Goal: Task Accomplishment & Management: Complete application form

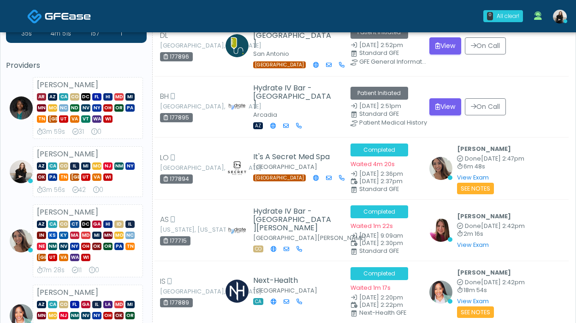
scroll to position [56, 0]
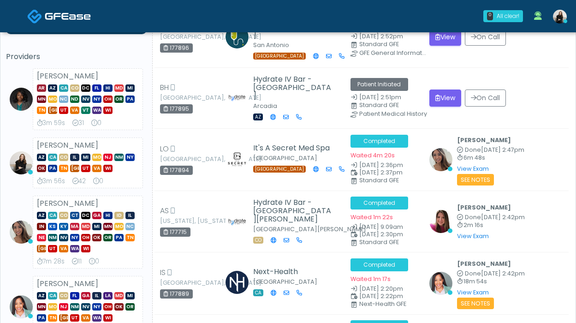
click at [71, 13] on img at bounding box center [68, 16] width 46 height 9
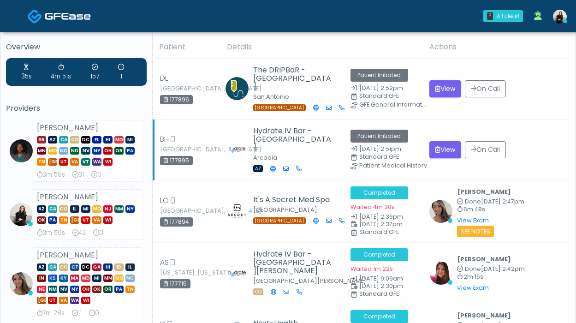
scroll to position [0, 0]
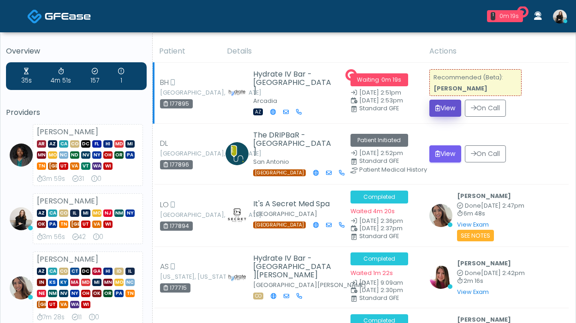
click at [456, 104] on button "View" at bounding box center [445, 108] width 32 height 17
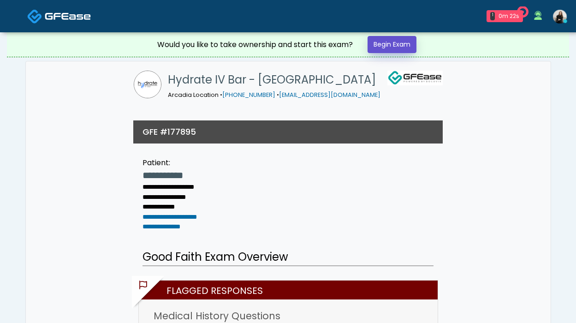
click at [411, 41] on link "Begin Exam" at bounding box center [391, 44] width 49 height 17
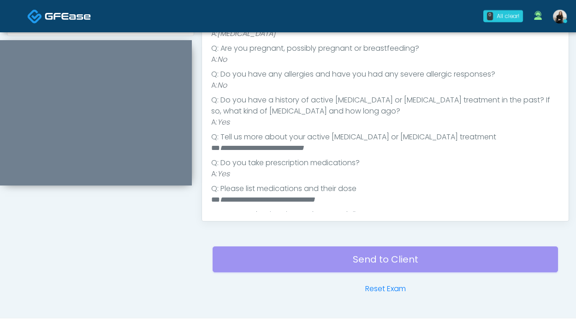
scroll to position [62, 0]
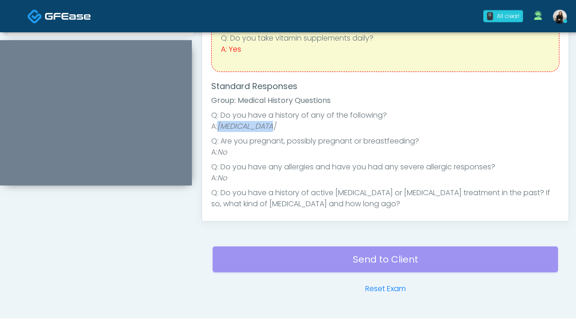
drag, startPoint x: 218, startPoint y: 126, endPoint x: 283, endPoint y: 124, distance: 65.0
click at [283, 124] on li "A: [MEDICAL_DATA]" at bounding box center [385, 126] width 348 height 11
copy em "[MEDICAL_DATA]"
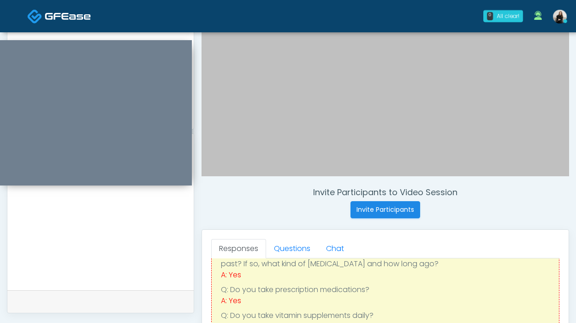
click at [130, 233] on textarea at bounding box center [101, 221] width 168 height 112
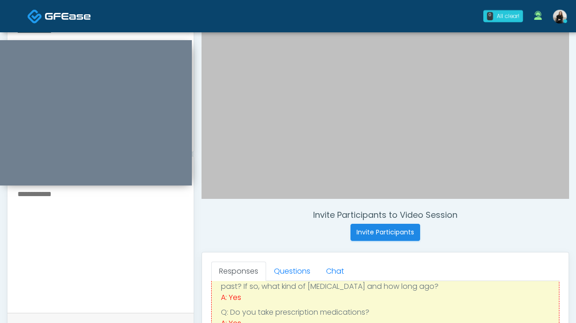
scroll to position [177, 0]
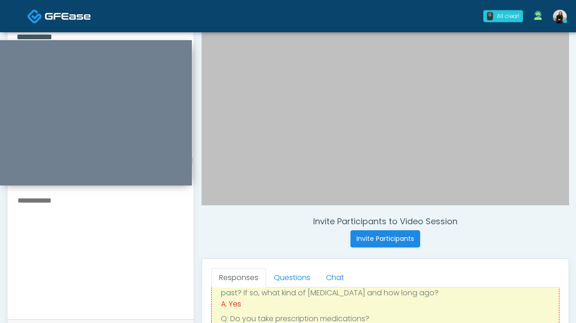
paste textarea "**********"
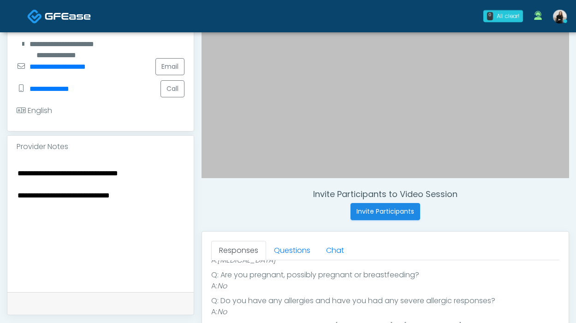
scroll to position [241, 0]
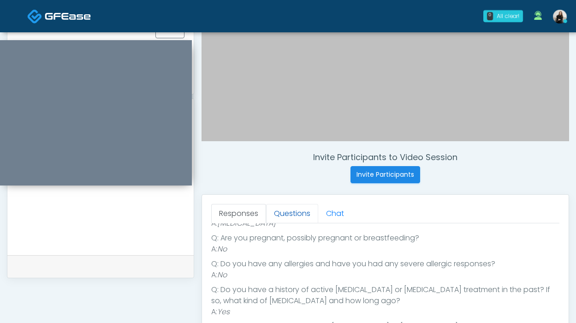
type textarea "**********"
click at [302, 218] on link "Questions" at bounding box center [292, 213] width 52 height 19
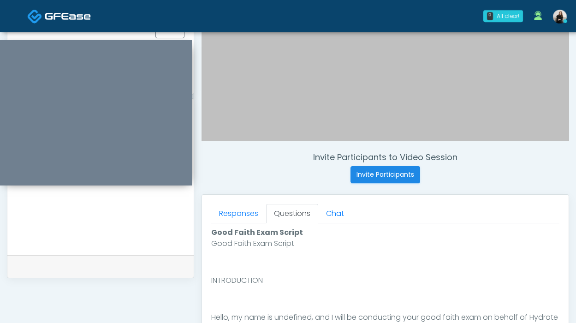
scroll to position [402, 0]
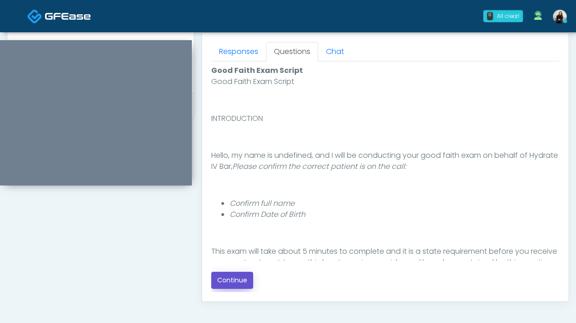
click at [237, 273] on button "Continue" at bounding box center [232, 279] width 42 height 17
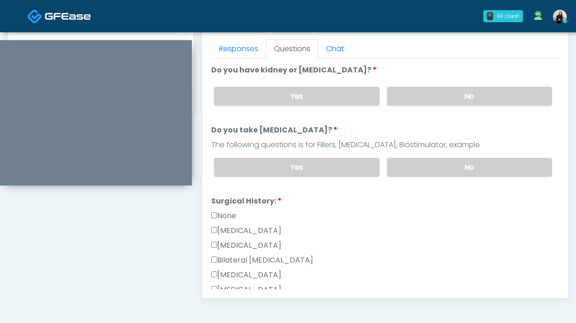
scroll to position [390, 0]
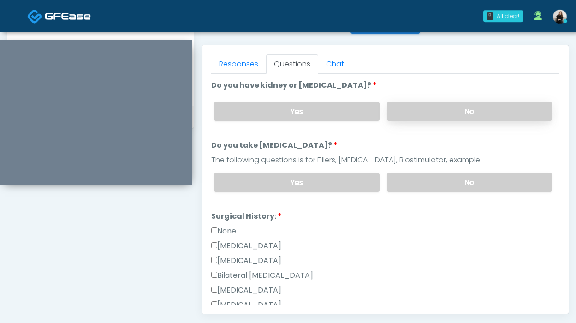
click at [409, 108] on label "No" at bounding box center [469, 111] width 165 height 19
click at [408, 177] on label "No" at bounding box center [469, 182] width 165 height 19
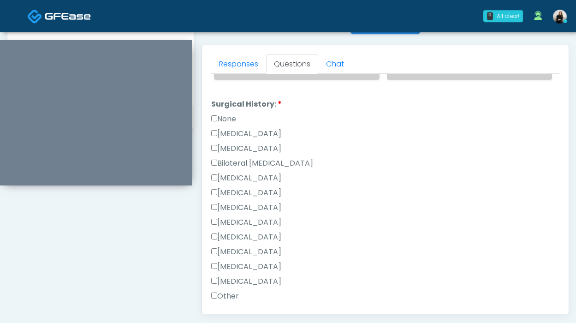
click at [229, 124] on div "None" at bounding box center [385, 120] width 348 height 15
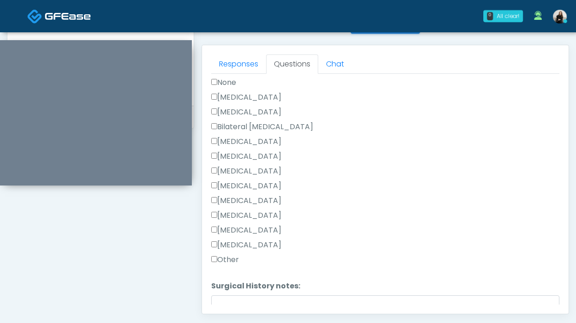
scroll to position [183, 0]
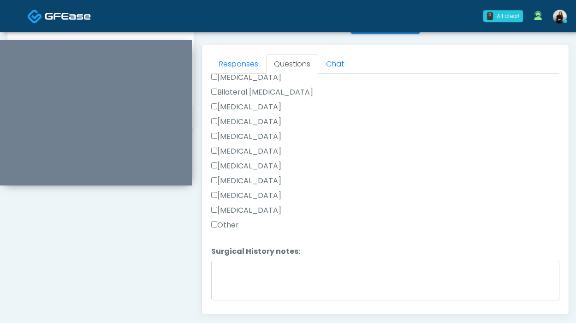
click at [237, 219] on label "Other" at bounding box center [225, 224] width 28 height 11
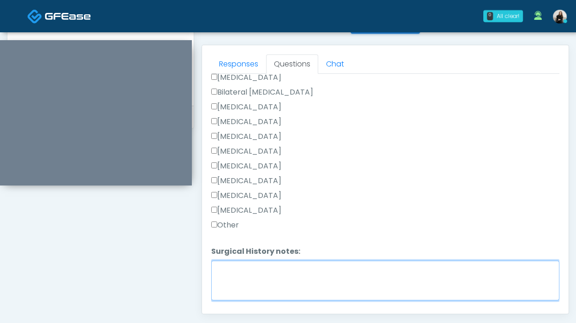
click at [237, 275] on textarea "Surgical History notes:" at bounding box center [385, 280] width 348 height 40
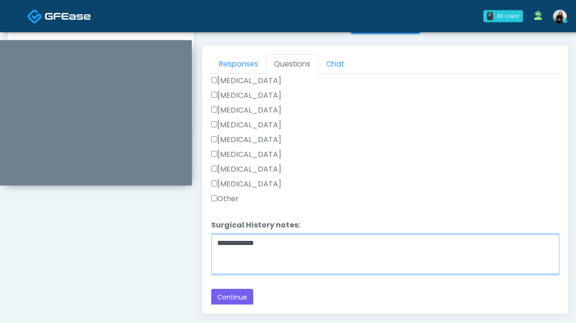
type textarea "**********"
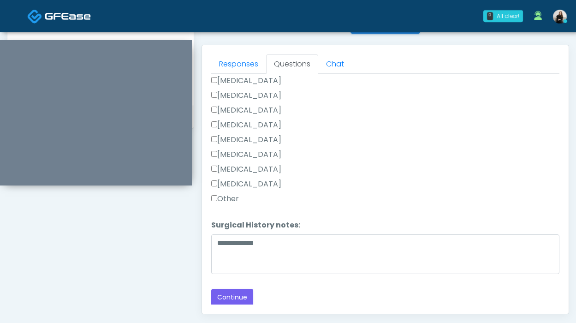
click at [241, 304] on div "Responses Questions Chat Good Faith Exam Script Good Faith Exam Script INTRODUC…" at bounding box center [385, 179] width 366 height 268
click at [242, 294] on button "Continue" at bounding box center [232, 296] width 42 height 17
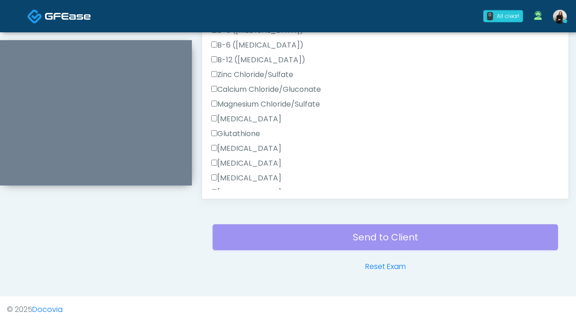
scroll to position [467, 0]
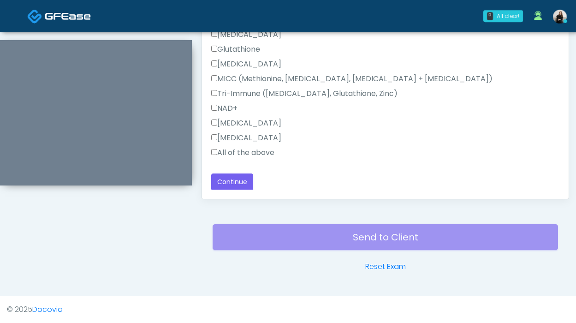
click at [264, 154] on label "All of the above" at bounding box center [242, 152] width 63 height 11
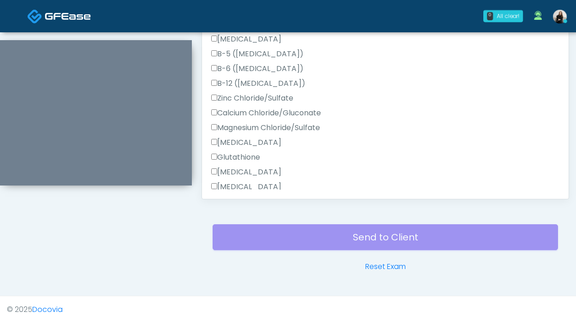
scroll to position [277, 0]
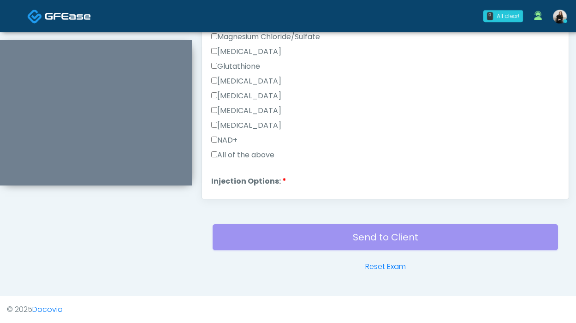
click at [264, 154] on label "All of the above" at bounding box center [242, 154] width 63 height 11
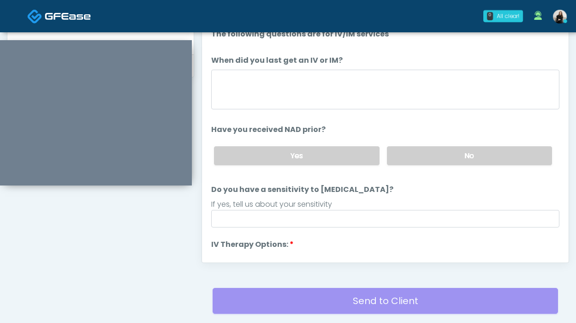
scroll to position [435, 0]
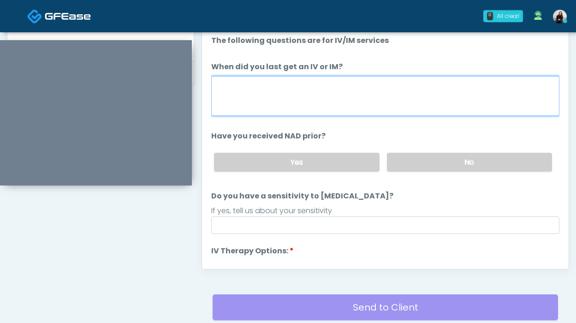
click at [272, 107] on textarea "When did you last get an IV or IM?" at bounding box center [385, 96] width 348 height 40
type textarea "**********"
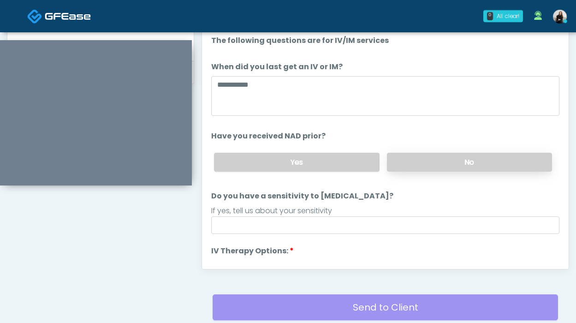
click at [408, 157] on label "No" at bounding box center [469, 162] width 165 height 19
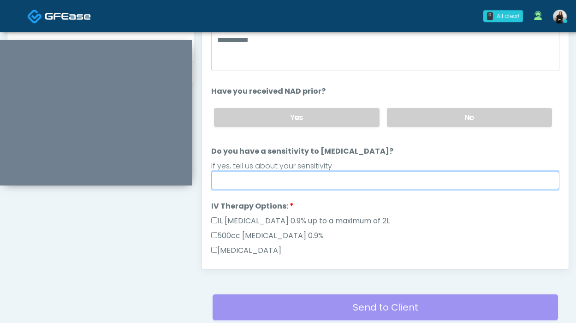
click at [394, 178] on input "Do you have a sensitivity to Niacin?" at bounding box center [385, 180] width 348 height 18
type input "**********"
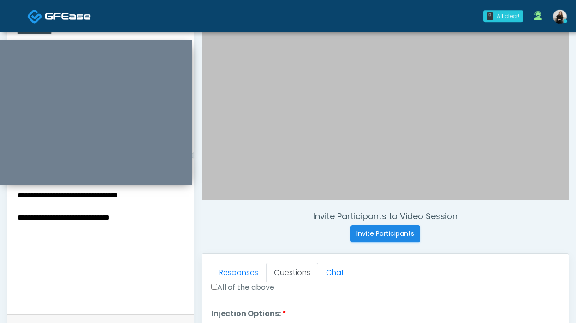
scroll to position [174, 0]
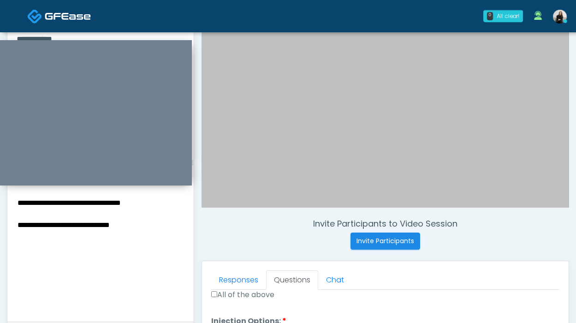
click at [159, 203] on textarea "**********" at bounding box center [101, 252] width 168 height 112
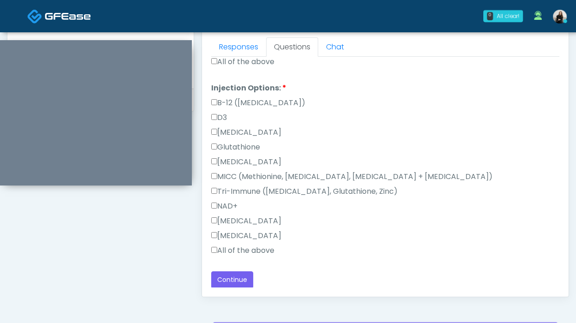
scroll to position [406, 0]
type textarea "**********"
click at [240, 281] on button "Continue" at bounding box center [232, 279] width 42 height 17
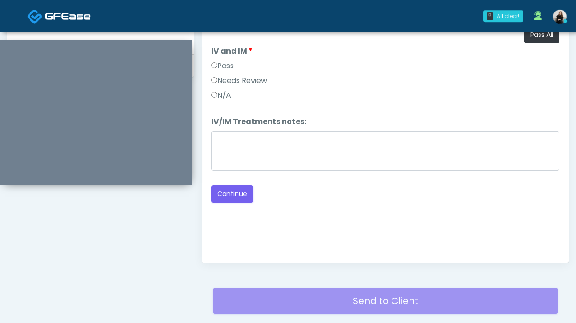
scroll to position [418, 0]
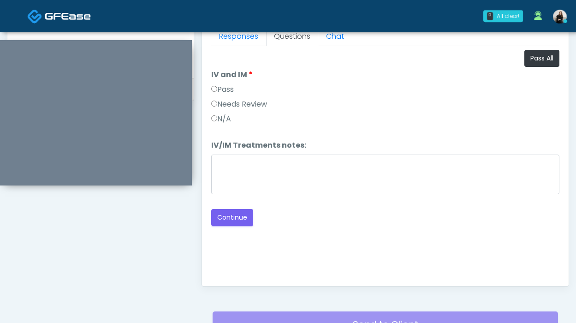
click at [223, 88] on label "Pass" at bounding box center [222, 89] width 23 height 11
click at [231, 221] on button "Continue" at bounding box center [232, 217] width 42 height 17
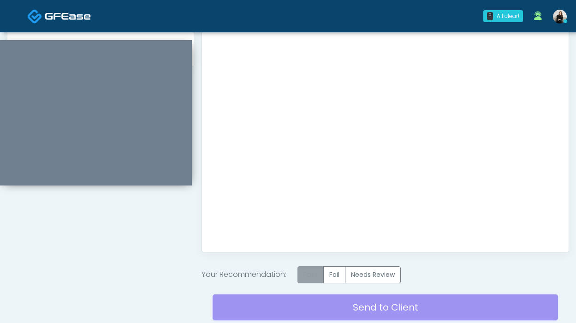
click at [307, 274] on label "Pass" at bounding box center [310, 274] width 26 height 17
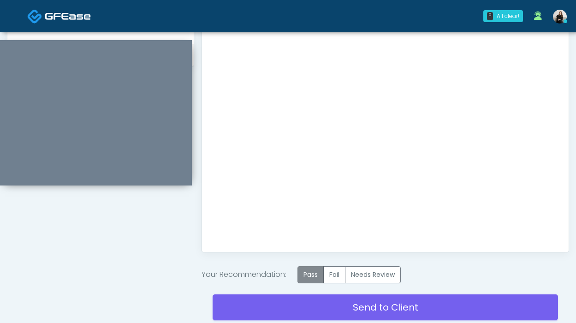
scroll to position [507, 0]
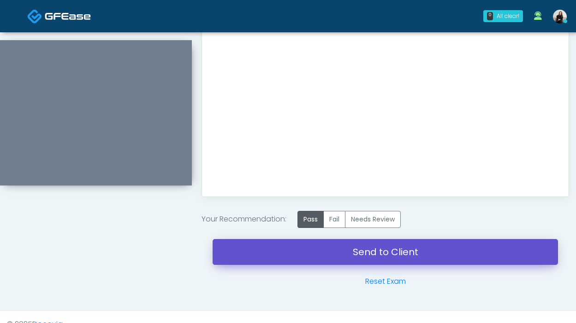
click at [313, 251] on link "Send to Client" at bounding box center [384, 252] width 345 height 26
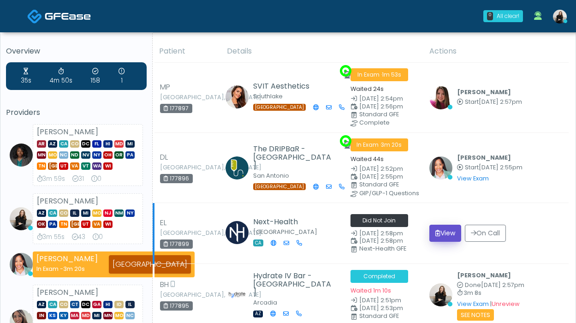
click at [450, 226] on button "View" at bounding box center [445, 232] width 32 height 17
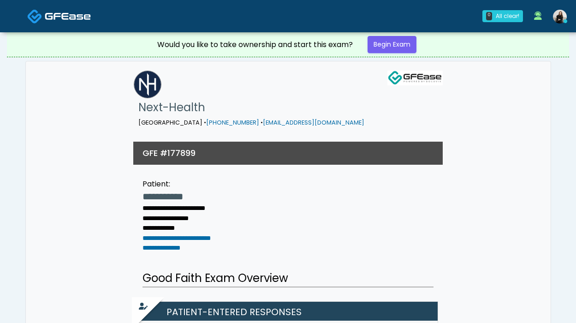
click at [71, 21] on img at bounding box center [68, 16] width 46 height 9
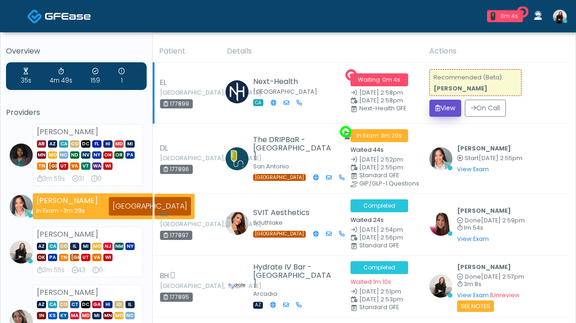
click at [446, 115] on button "View" at bounding box center [445, 108] width 32 height 17
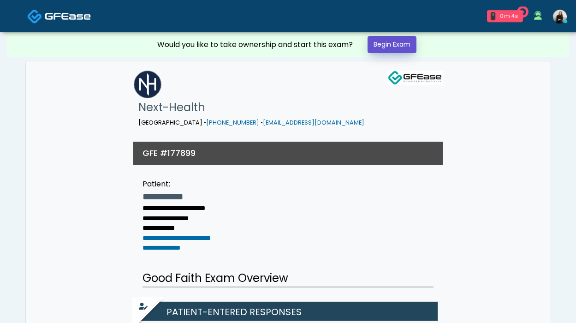
click at [401, 45] on link "Begin Exam" at bounding box center [391, 44] width 49 height 17
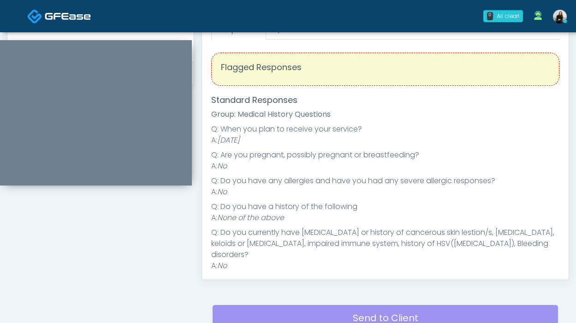
scroll to position [389, 0]
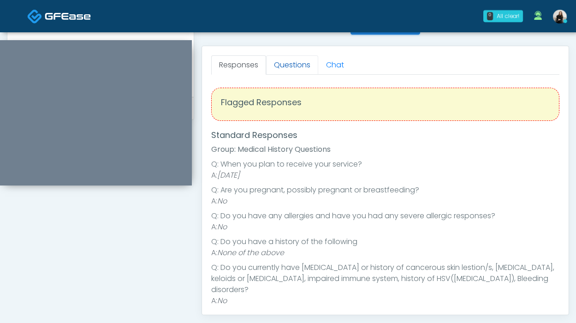
click at [291, 67] on link "Questions" at bounding box center [292, 64] width 52 height 19
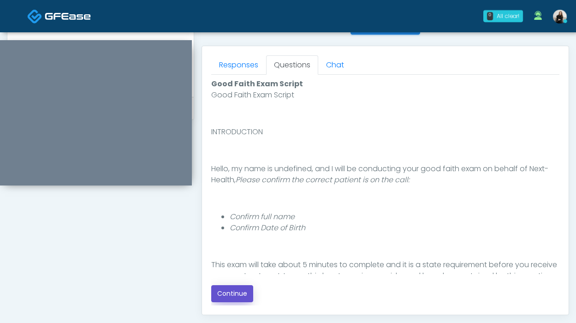
click at [218, 289] on button "Continue" at bounding box center [232, 293] width 42 height 17
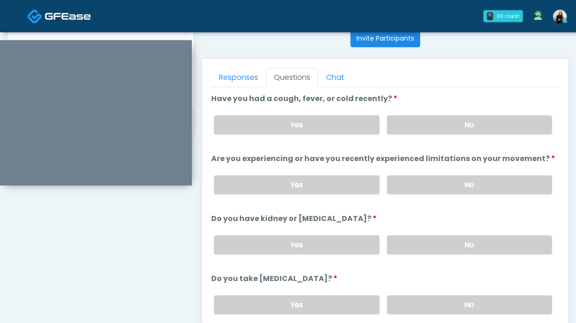
scroll to position [366, 0]
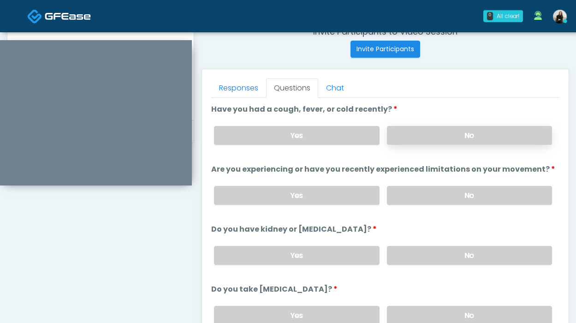
click at [408, 129] on label "No" at bounding box center [469, 135] width 165 height 19
click at [397, 195] on label "No" at bounding box center [469, 195] width 165 height 19
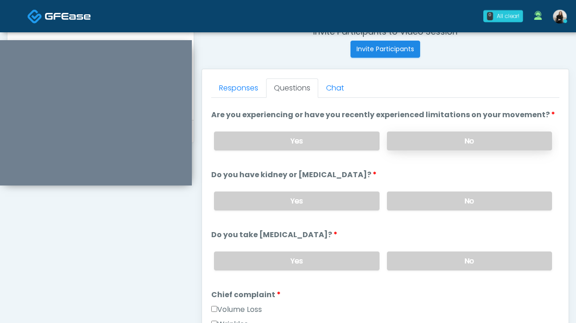
scroll to position [98, 0]
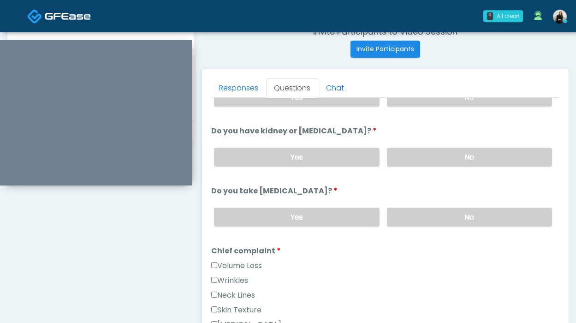
click at [407, 167] on div "Yes No" at bounding box center [382, 157] width 353 height 34
click at [406, 158] on label "No" at bounding box center [469, 156] width 165 height 19
click at [395, 223] on label "No" at bounding box center [469, 216] width 165 height 19
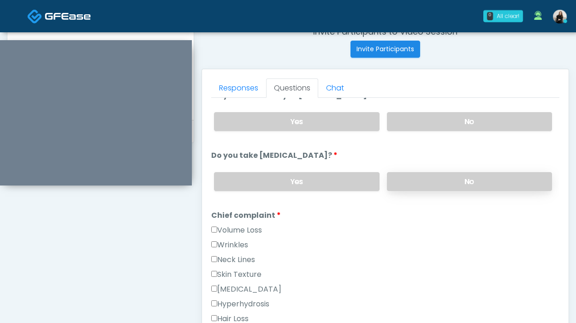
scroll to position [201, 0]
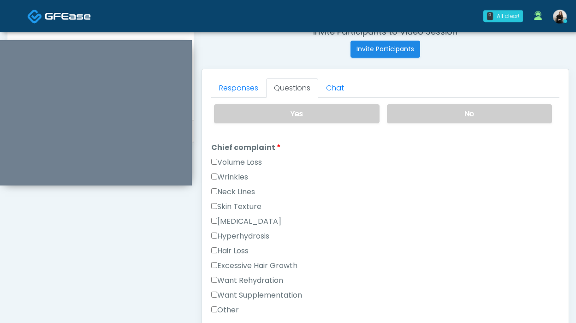
click at [244, 172] on label "Wrinkles" at bounding box center [229, 176] width 37 height 11
click at [244, 157] on label "Volume Loss" at bounding box center [236, 162] width 51 height 11
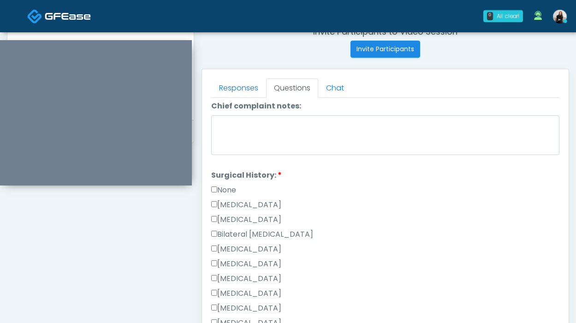
scroll to position [412, 0]
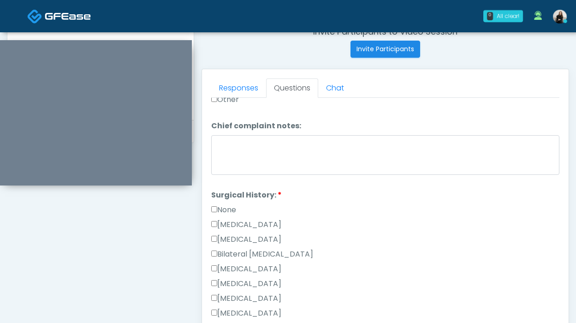
click at [230, 212] on label "None" at bounding box center [223, 209] width 25 height 11
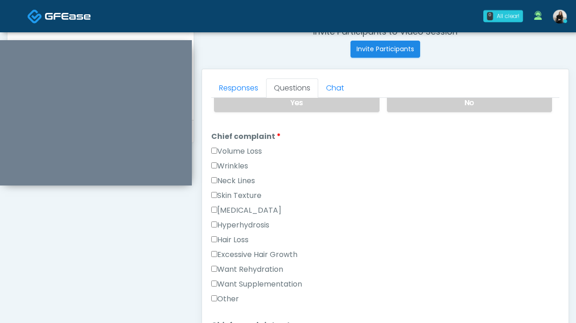
scroll to position [203, 0]
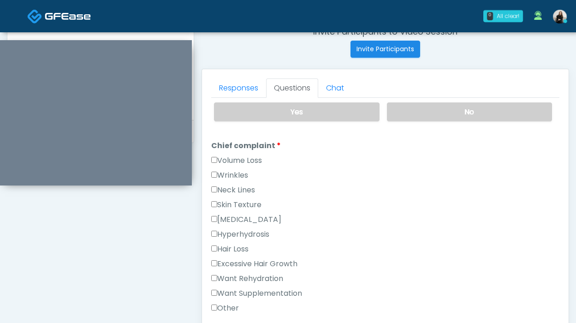
click at [241, 158] on label "Volume Loss" at bounding box center [236, 160] width 51 height 11
click at [233, 171] on label "Wrinkles" at bounding box center [229, 175] width 37 height 11
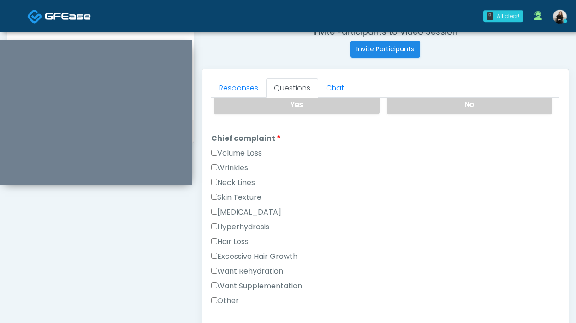
click at [241, 268] on label "Want Rehydration" at bounding box center [247, 270] width 72 height 11
click at [241, 286] on label "Want Supplementation" at bounding box center [256, 285] width 91 height 11
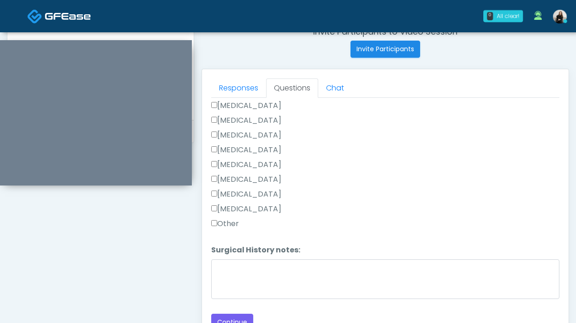
scroll to position [423, 0]
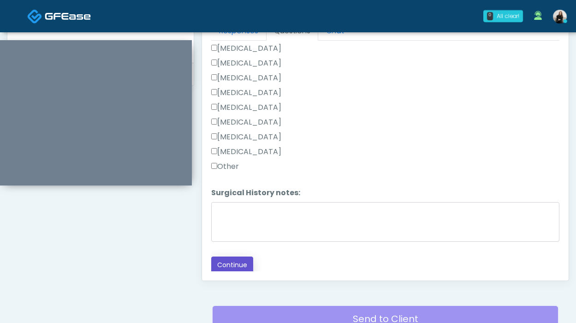
click at [240, 267] on button "Continue" at bounding box center [232, 264] width 42 height 17
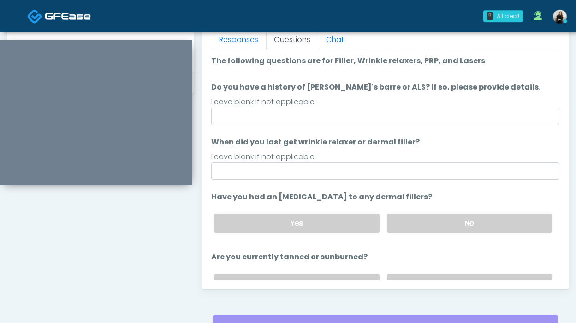
scroll to position [382, 0]
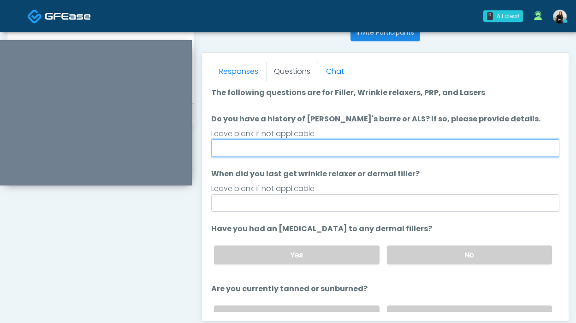
click at [304, 152] on input "Do you have a history of Guillain's barre or ALS? If so, please provide details." at bounding box center [385, 148] width 348 height 18
type input "**"
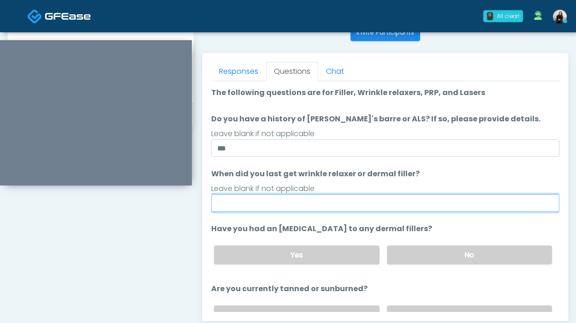
click at [261, 199] on input "When did you last get wrinkle relaxer or dermal filler?" at bounding box center [385, 203] width 348 height 18
type input "*********"
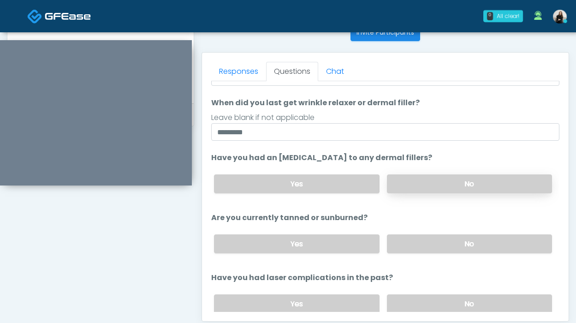
click at [430, 186] on label "No" at bounding box center [469, 183] width 165 height 19
click at [415, 255] on div "Yes No" at bounding box center [382, 244] width 353 height 34
click at [418, 244] on label "No" at bounding box center [469, 243] width 165 height 19
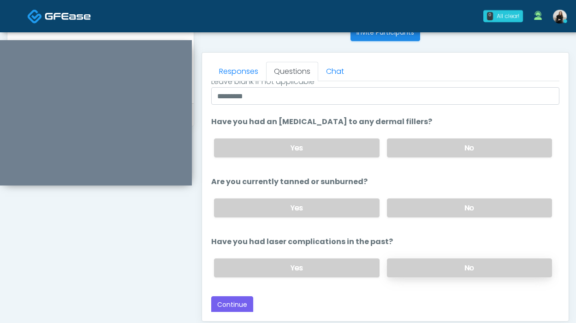
click at [417, 260] on label "No" at bounding box center [469, 267] width 165 height 19
click at [242, 297] on button "Continue" at bounding box center [232, 304] width 42 height 17
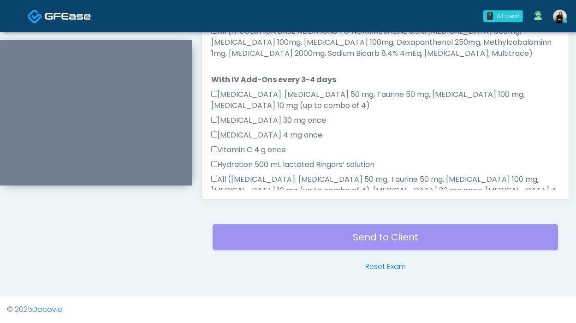
scroll to position [578, 0]
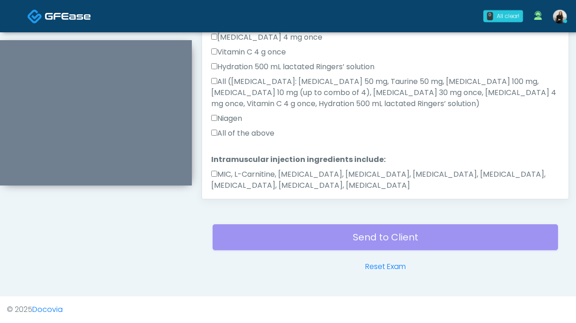
click at [270, 169] on label "MIC, L-Carnitine, Methylcobalamin, Glycine, B-Complex, Lycine, Biotin, Vitamin …" at bounding box center [385, 180] width 348 height 22
click at [269, 128] on div "All of the above" at bounding box center [385, 135] width 348 height 15
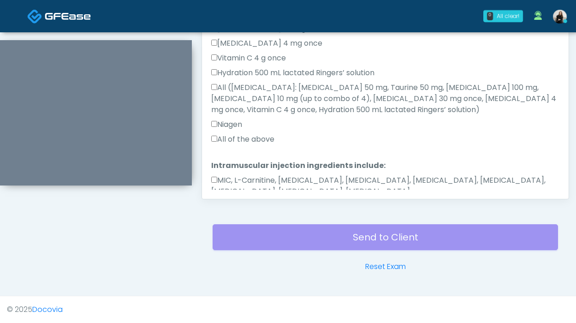
click at [269, 134] on label "All of the above" at bounding box center [242, 139] width 63 height 11
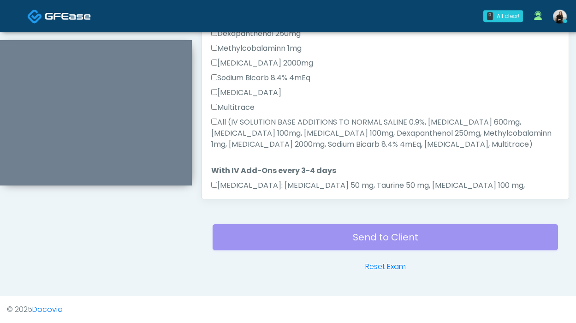
click at [268, 117] on label "All (IV SOLUTION BASE ADDITIONS TO NORMAL SALINE 0.9%, Magnesium Chloride 600mg…" at bounding box center [385, 133] width 348 height 33
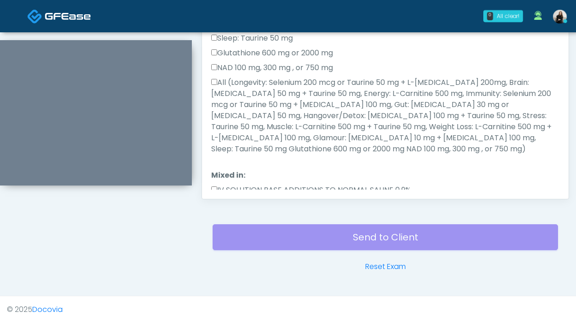
click at [268, 116] on label "All (Longevity: Selenium 200 mcg or Taurine 50 mg + L-Arginine 200mg, Brain: Gl…" at bounding box center [385, 115] width 348 height 77
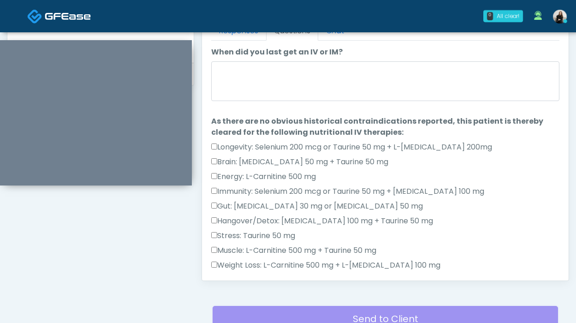
scroll to position [393, 0]
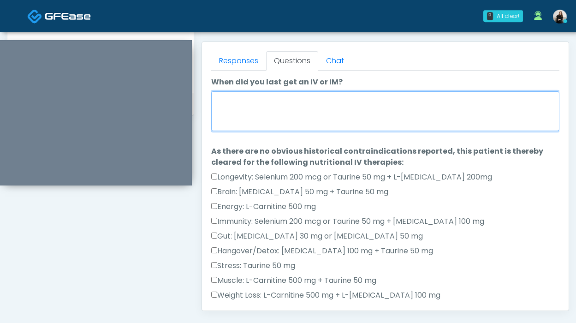
click at [268, 116] on textarea "When did you last get an IV or IM?" at bounding box center [385, 111] width 348 height 40
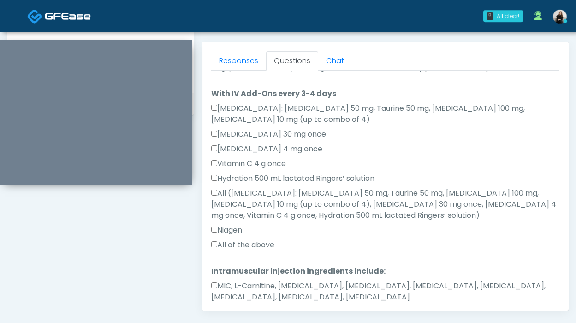
type textarea "**********"
click at [237, 318] on button "Continue" at bounding box center [232, 326] width 42 height 17
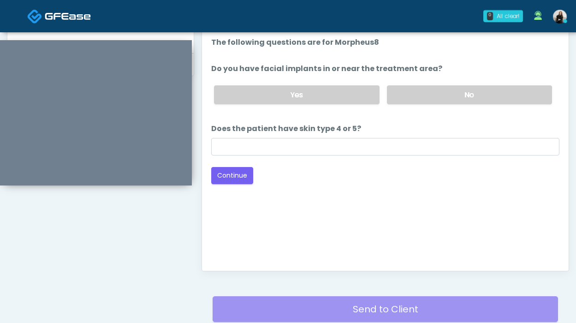
scroll to position [356, 0]
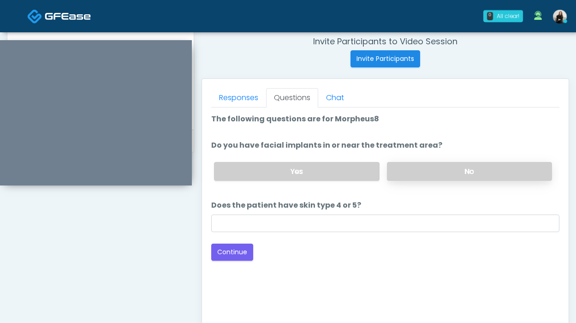
click at [423, 171] on label "No" at bounding box center [469, 171] width 165 height 19
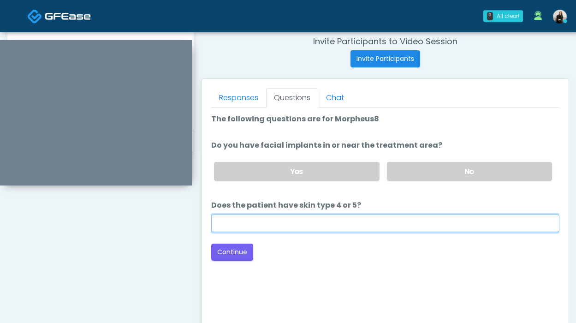
click at [367, 220] on input "Does the patient have skin type 4 or 5?" at bounding box center [385, 223] width 348 height 18
type input "***"
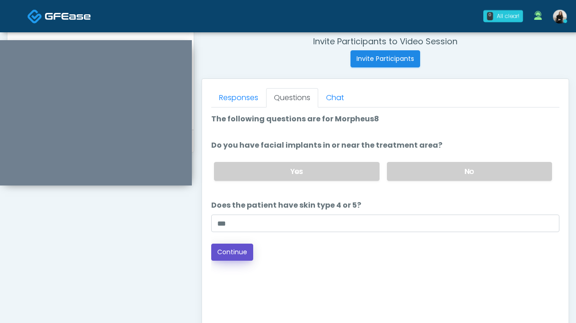
click at [245, 250] on button "Continue" at bounding box center [232, 251] width 42 height 17
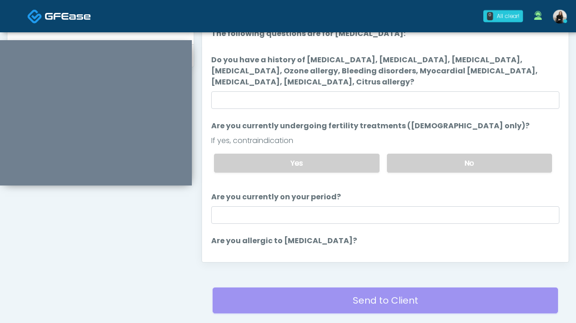
scroll to position [351, 0]
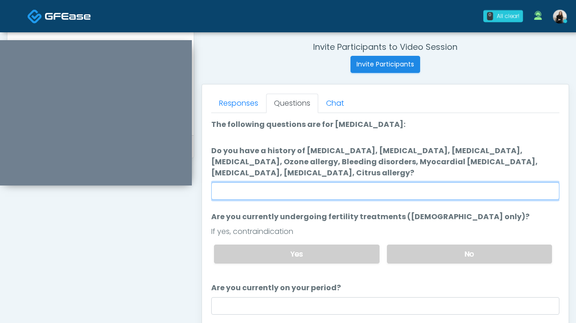
click at [330, 185] on input "Do you have a history of Hyperthyroidism, Hypotension, Hypocalcemia, Hypoglycem…" at bounding box center [385, 191] width 348 height 18
type input "**"
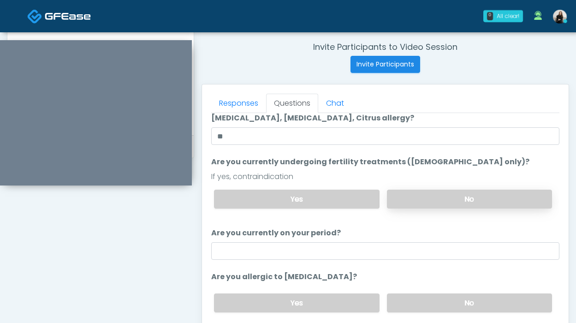
click at [437, 206] on label "No" at bounding box center [469, 198] width 165 height 19
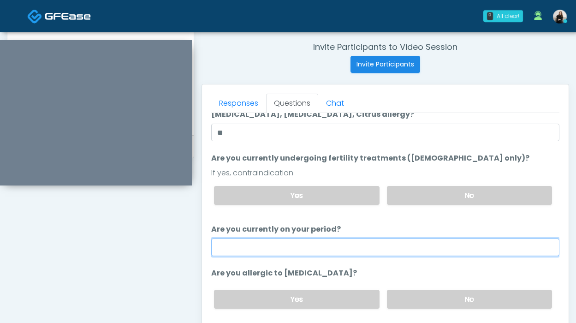
click at [364, 250] on input "Are you currently on your period?" at bounding box center [385, 247] width 348 height 18
type input "***"
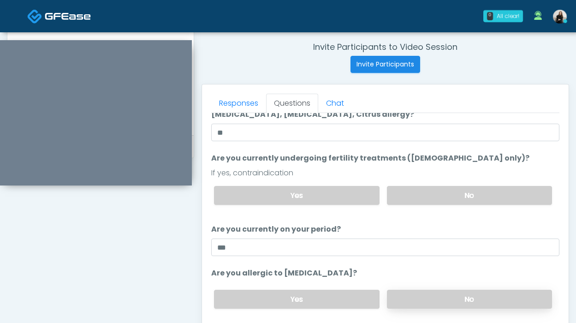
click at [411, 295] on label "No" at bounding box center [469, 298] width 165 height 19
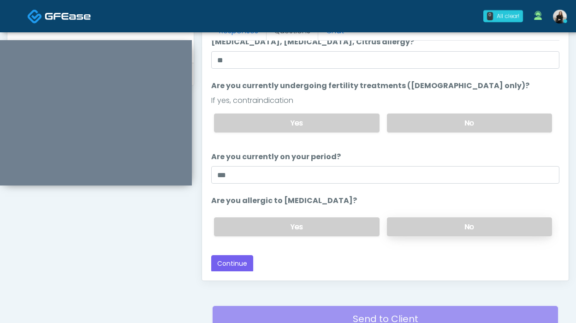
scroll to position [470, 0]
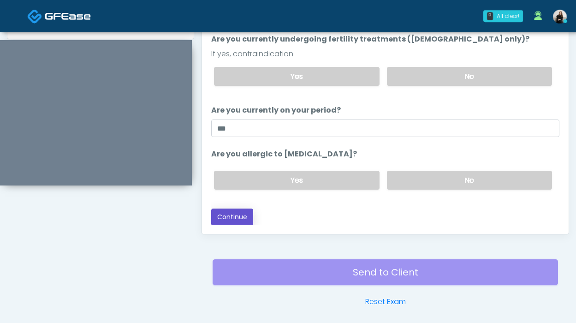
click at [241, 222] on button "Continue" at bounding box center [232, 216] width 42 height 17
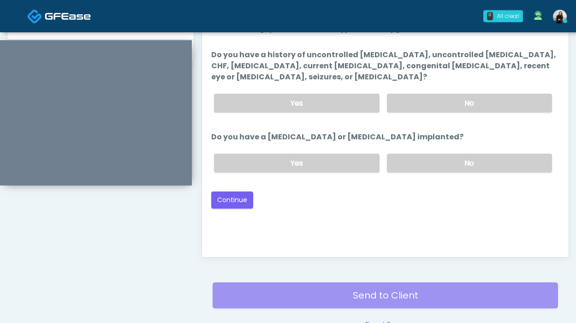
scroll to position [381, 0]
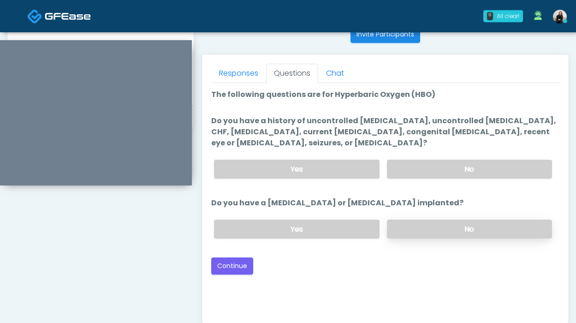
click at [405, 226] on label "No" at bounding box center [469, 228] width 165 height 19
click at [420, 169] on label "No" at bounding box center [469, 168] width 165 height 19
click at [243, 267] on button "Continue" at bounding box center [232, 265] width 42 height 17
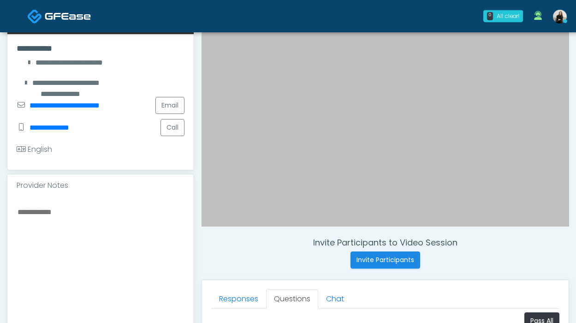
scroll to position [157, 0]
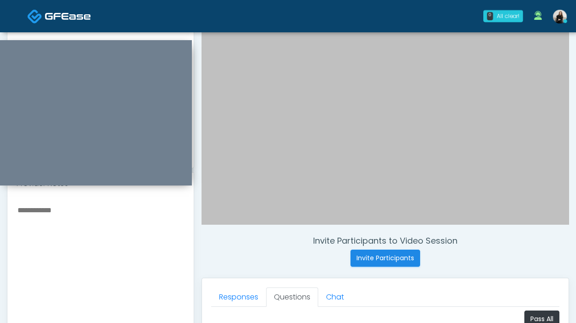
click at [125, 239] on textarea at bounding box center [101, 260] width 168 height 112
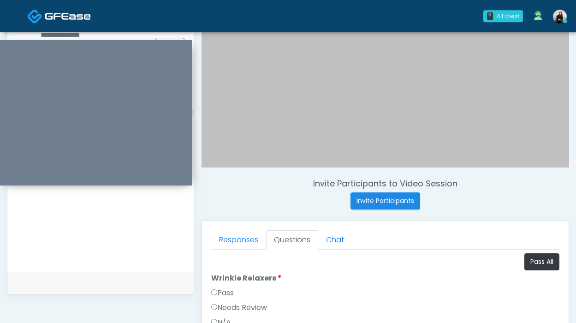
scroll to position [297, 0]
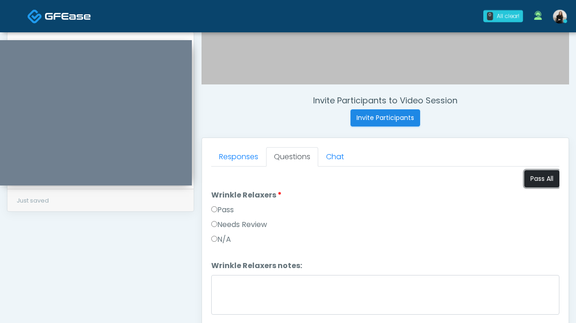
click at [540, 187] on button "Pass All" at bounding box center [541, 178] width 35 height 17
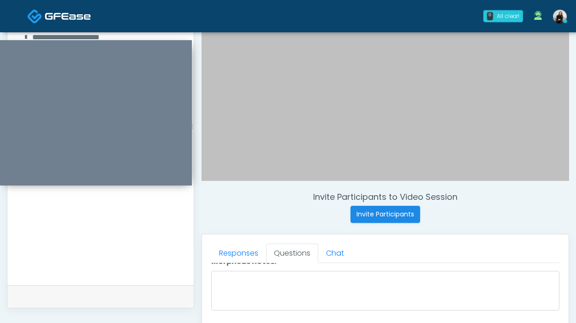
scroll to position [151, 0]
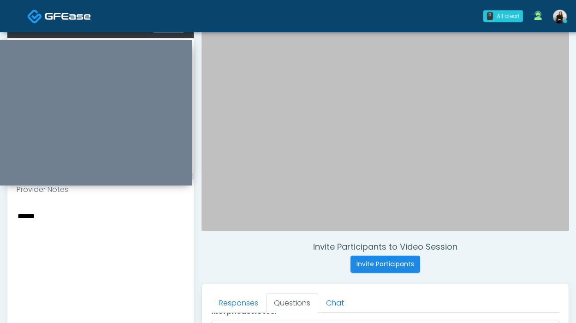
drag, startPoint x: 76, startPoint y: 216, endPoint x: -11, endPoint y: 216, distance: 86.6
click at [0, 216] on html "0 All clear! All clear! Rukayat Bojuwon AR AZ CA CO DC FL HI MD MI MN MO NC ND …" at bounding box center [288, 262] width 576 height 827
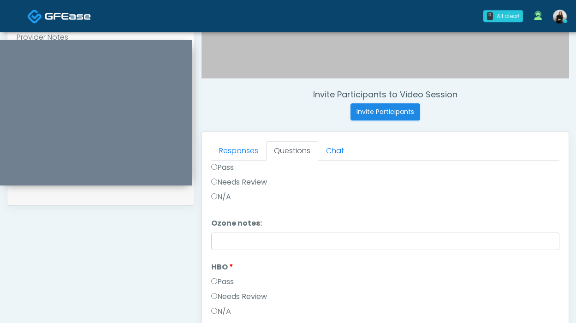
scroll to position [460, 0]
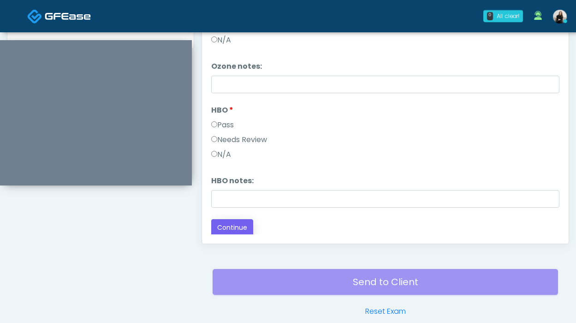
type textarea "**********"
click at [247, 224] on button "Continue" at bounding box center [232, 227] width 42 height 17
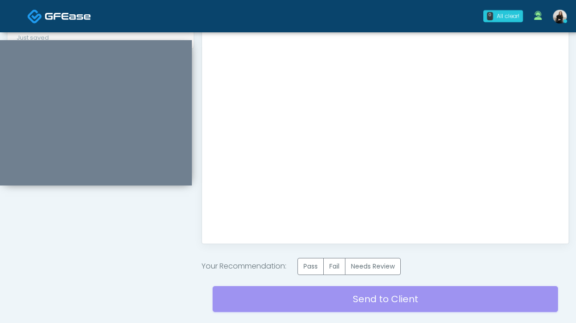
scroll to position [522, 0]
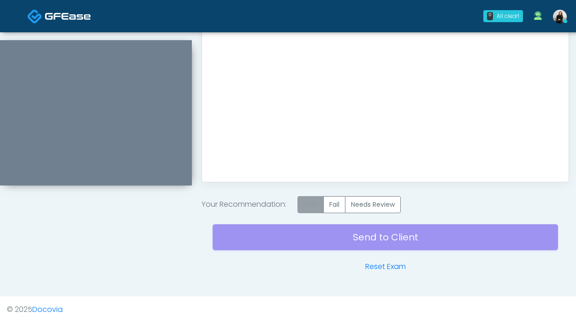
click at [322, 208] on label "Pass" at bounding box center [310, 204] width 26 height 17
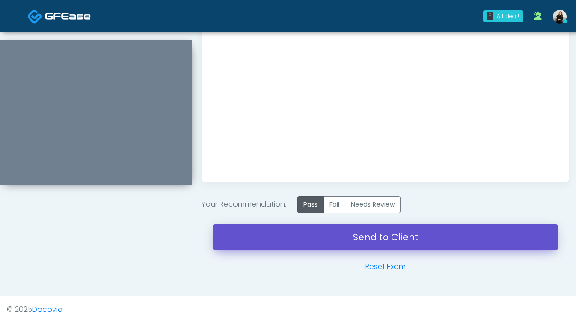
click at [323, 240] on link "Send to Client" at bounding box center [384, 237] width 345 height 26
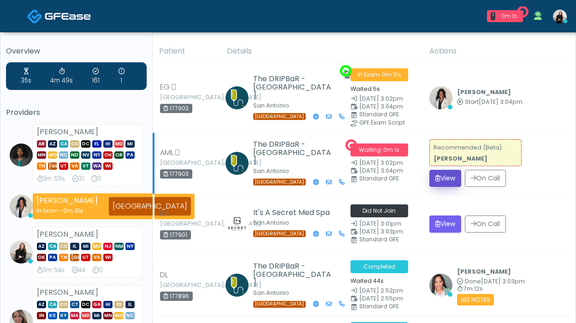
click at [439, 179] on icon "submit" at bounding box center [437, 178] width 5 height 6
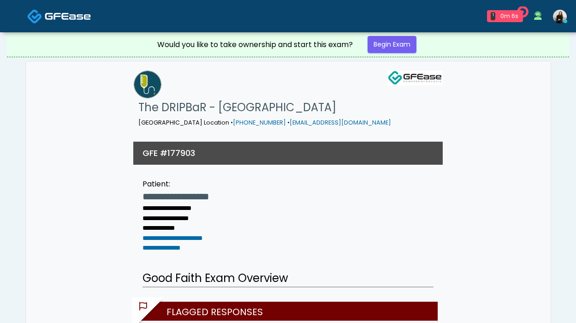
click at [399, 32] on div "Would you like to take ownership and start this exam? Begin Exam" at bounding box center [288, 44] width 277 height 24
click at [396, 42] on link "Begin Exam" at bounding box center [391, 44] width 49 height 17
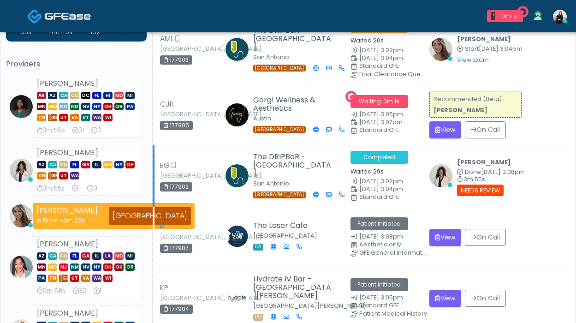
scroll to position [33, 0]
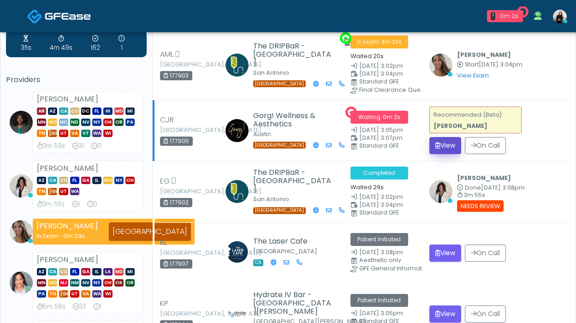
click at [449, 142] on button "View" at bounding box center [445, 145] width 32 height 17
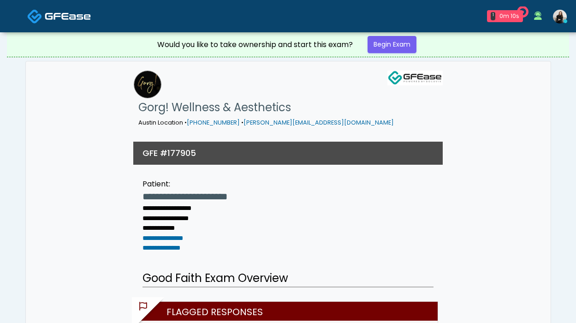
click at [54, 19] on img at bounding box center [68, 16] width 46 height 9
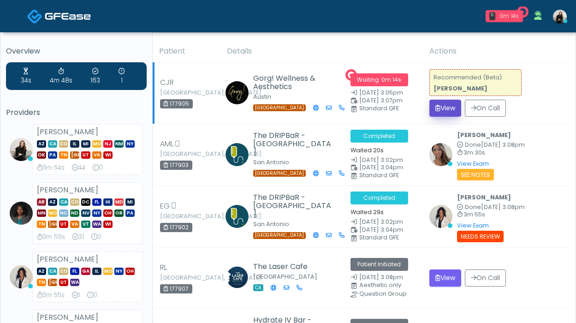
click at [441, 104] on button "View" at bounding box center [445, 108] width 32 height 17
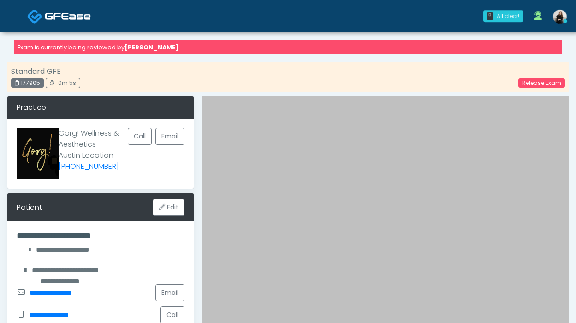
click at [72, 12] on img at bounding box center [68, 16] width 46 height 9
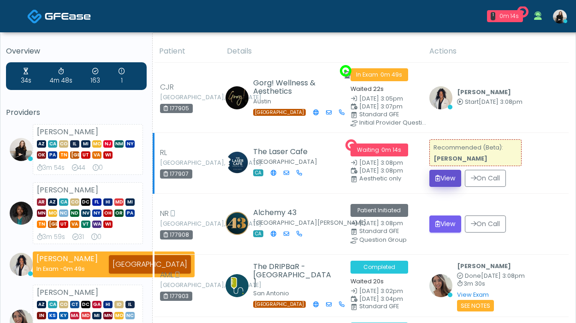
click at [430, 176] on button "View" at bounding box center [445, 178] width 32 height 17
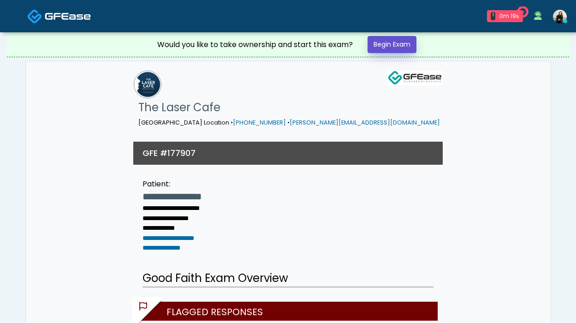
click at [399, 48] on link "Begin Exam" at bounding box center [391, 44] width 49 height 17
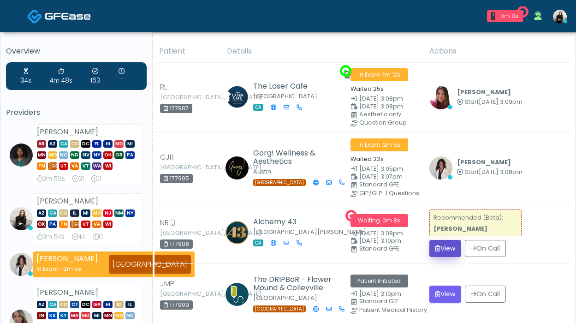
click at [449, 253] on button "View" at bounding box center [445, 248] width 32 height 17
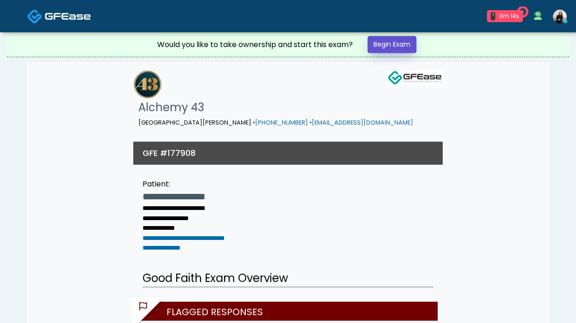
click at [406, 44] on link "Begin Exam" at bounding box center [391, 44] width 49 height 17
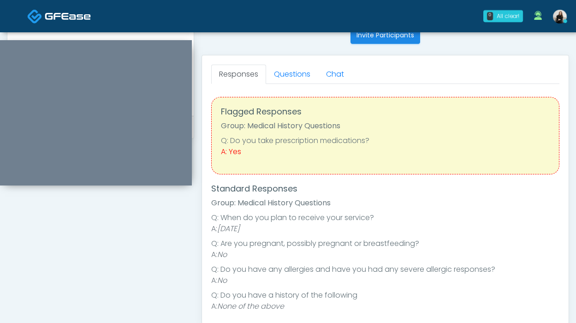
scroll to position [371, 0]
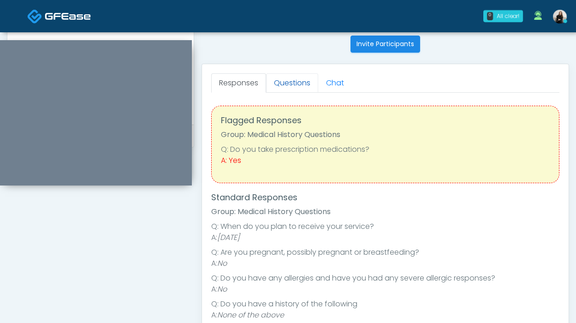
click at [284, 79] on link "Questions" at bounding box center [292, 82] width 52 height 19
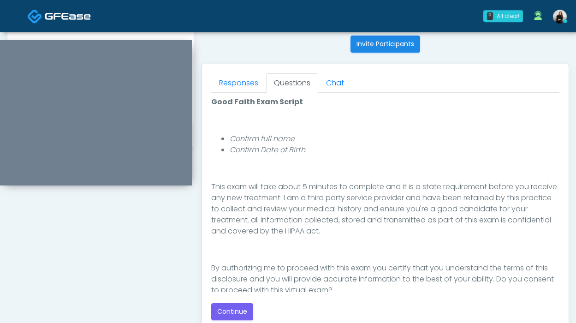
scroll to position [107, 0]
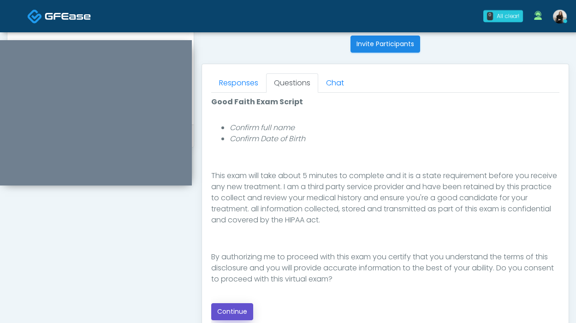
click at [238, 308] on button "Continue" at bounding box center [232, 311] width 42 height 17
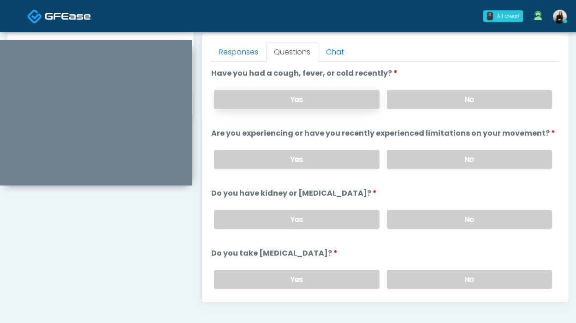
scroll to position [325, 0]
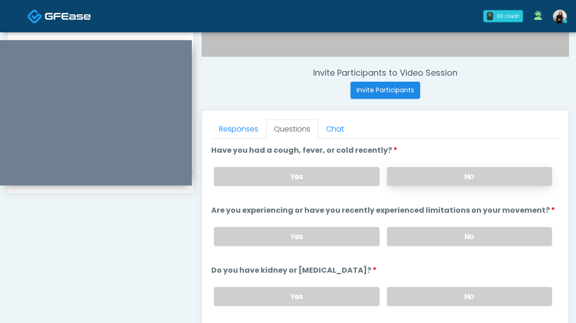
click at [420, 181] on label "No" at bounding box center [469, 176] width 165 height 19
click at [411, 230] on label "No" at bounding box center [469, 236] width 165 height 19
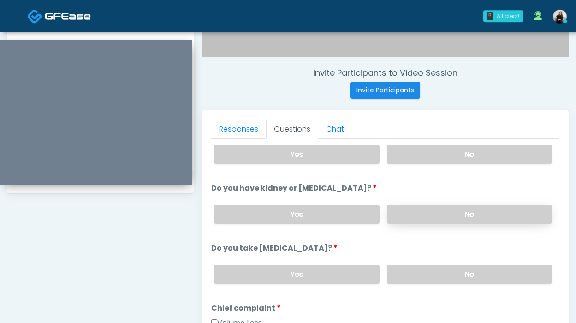
click at [418, 205] on label "No" at bounding box center [469, 214] width 165 height 19
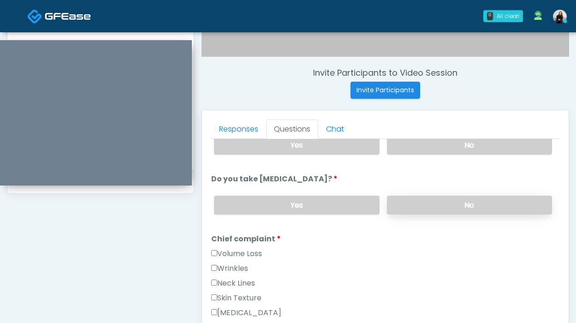
click at [418, 207] on label "No" at bounding box center [469, 204] width 165 height 19
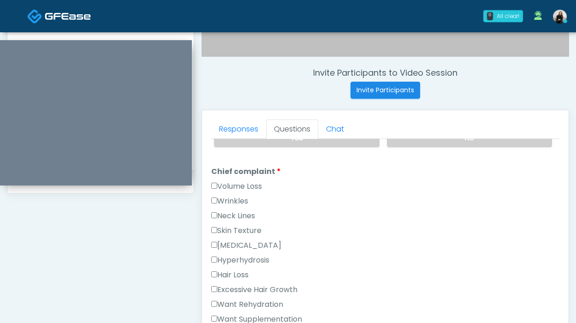
scroll to position [231, 0]
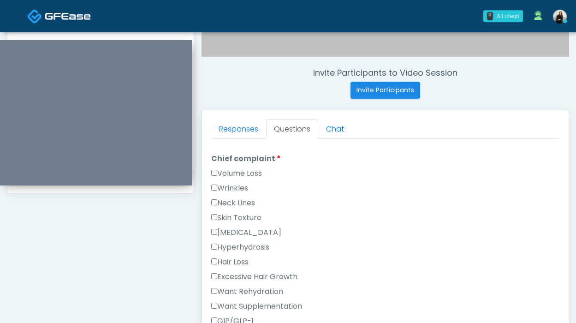
click at [230, 185] on label "Wrinkles" at bounding box center [229, 187] width 37 height 11
click at [231, 174] on label "Volume Loss" at bounding box center [236, 173] width 51 height 11
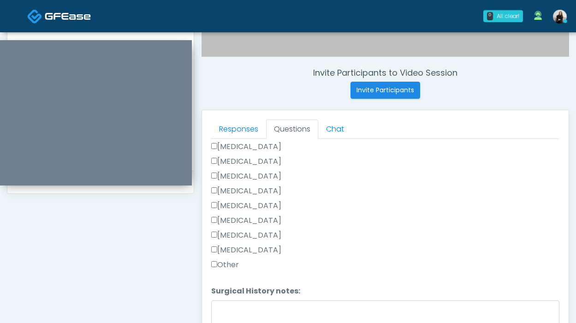
scroll to position [491, 0]
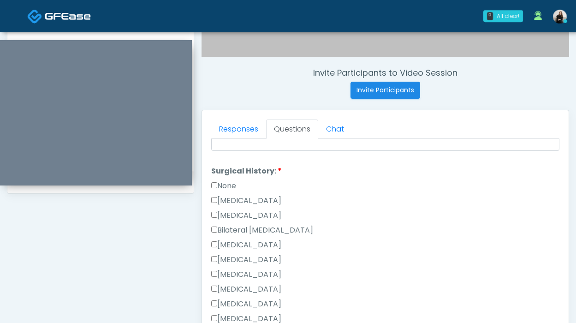
click at [229, 185] on label "None" at bounding box center [223, 185] width 25 height 11
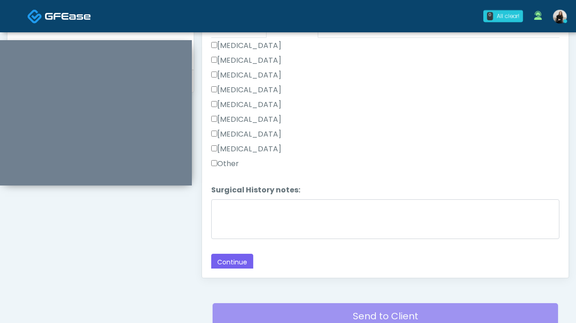
scroll to position [448, 0]
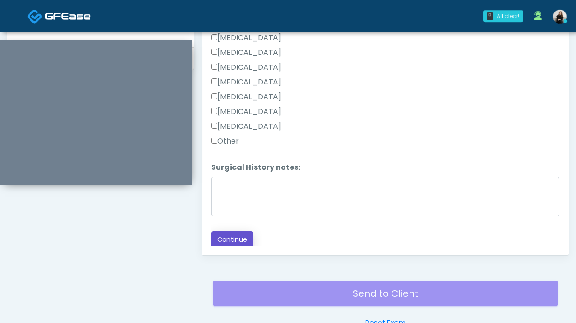
click at [235, 239] on button "Continue" at bounding box center [232, 239] width 42 height 17
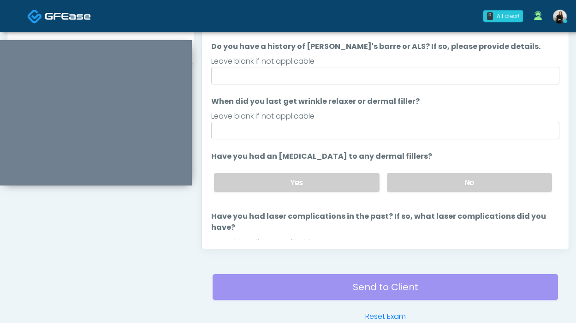
scroll to position [374, 0]
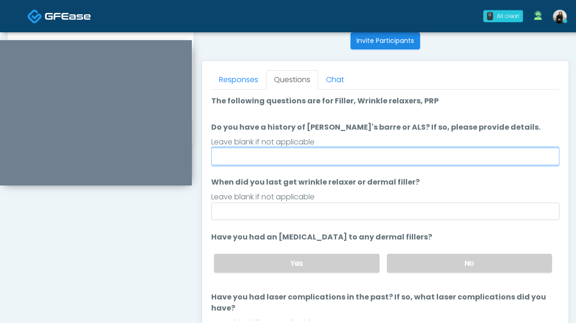
click at [310, 152] on input "Do you have a history of Guillain's barre or ALS? If so, please provide details." at bounding box center [385, 156] width 348 height 18
type input "**"
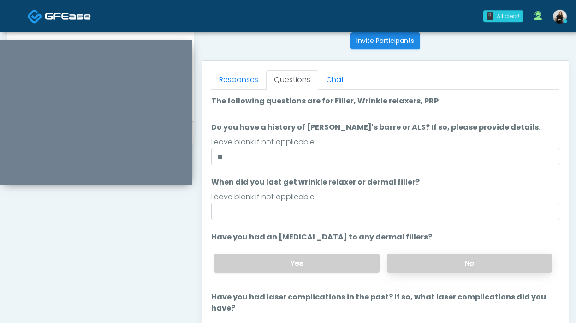
click at [422, 261] on label "No" at bounding box center [469, 262] width 165 height 19
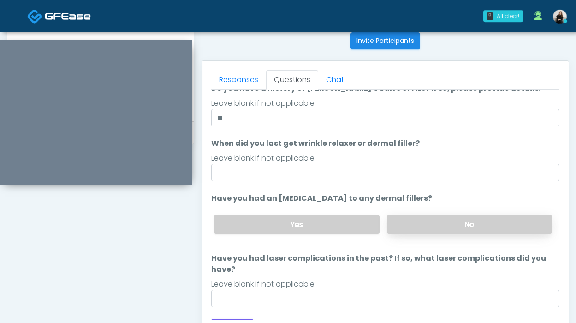
scroll to position [43, 0]
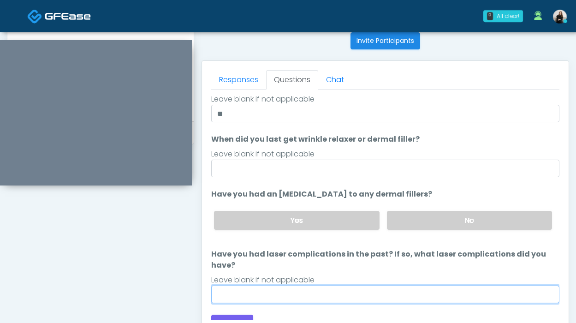
click at [359, 286] on input "Have you had laser complications in the past? If so, what laser complications d…" at bounding box center [385, 294] width 348 height 18
type input "**"
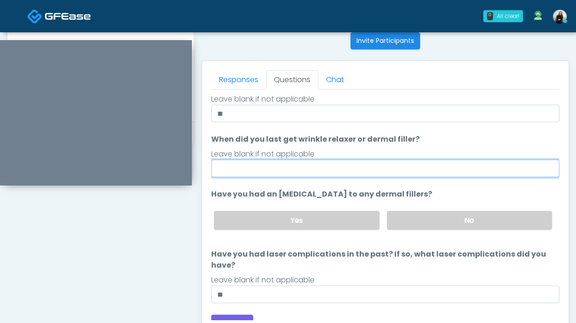
click at [260, 161] on input "When did you last get wrinkle relaxer or dermal filler?" at bounding box center [385, 168] width 348 height 18
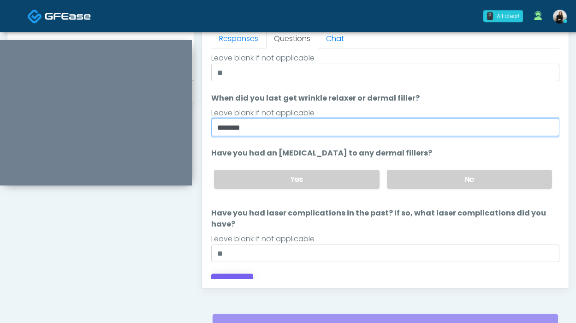
type input "********"
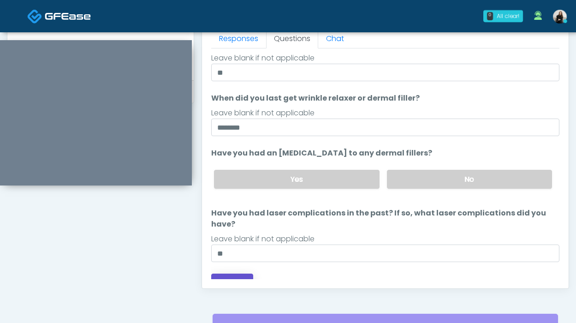
click at [229, 273] on button "Continue" at bounding box center [232, 281] width 42 height 17
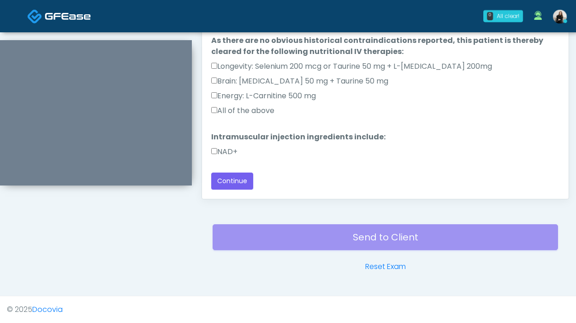
scroll to position [25, 0]
click at [226, 151] on label "NAD+" at bounding box center [224, 152] width 26 height 11
click at [232, 111] on label "All of the above" at bounding box center [242, 111] width 63 height 11
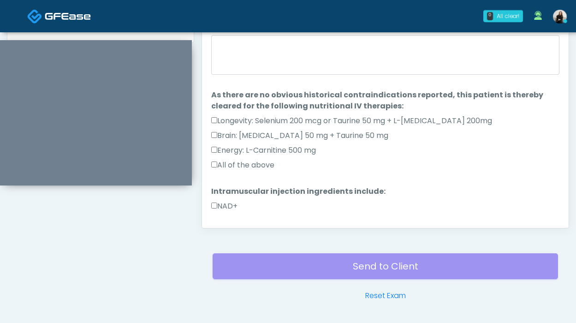
scroll to position [467, 0]
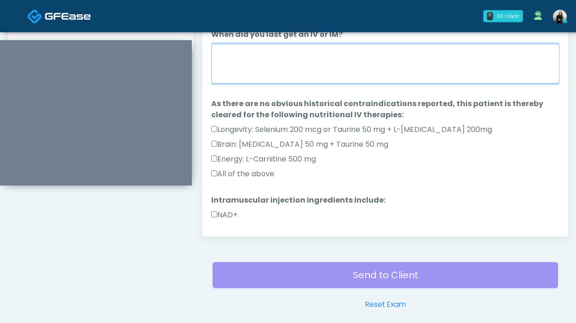
click at [245, 67] on textarea "When did you last get an IV or IM?" at bounding box center [385, 64] width 348 height 40
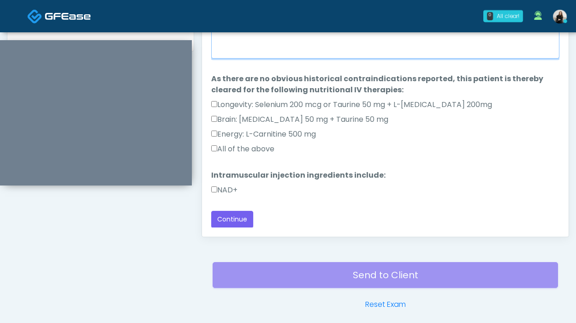
type textarea "**********"
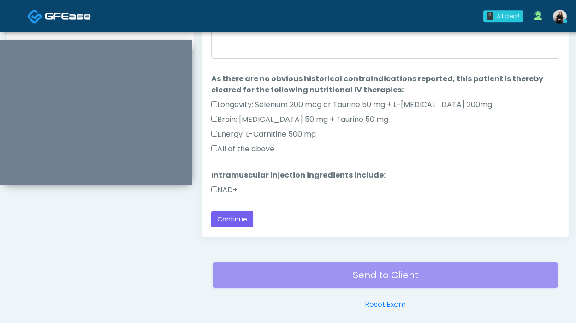
click at [246, 209] on div "**********" at bounding box center [385, 103] width 348 height 250
click at [244, 217] on button "Continue" at bounding box center [232, 219] width 42 height 17
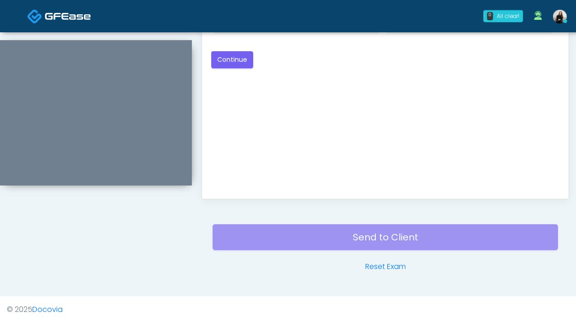
scroll to position [391, 0]
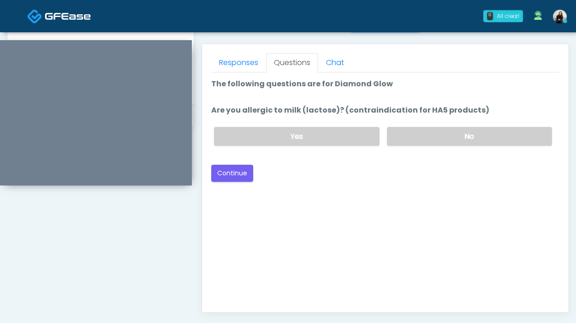
click at [417, 124] on div "Yes No" at bounding box center [382, 136] width 353 height 34
click at [403, 136] on label "No" at bounding box center [469, 136] width 165 height 19
click at [251, 168] on button "Continue" at bounding box center [232, 173] width 42 height 17
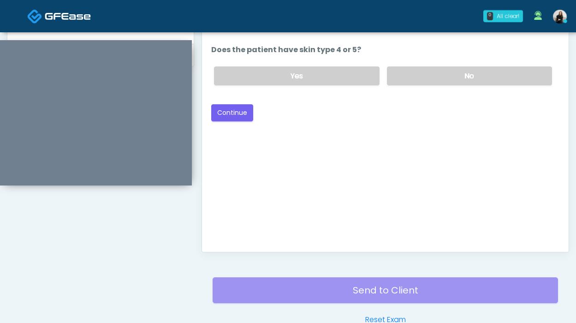
scroll to position [342, 0]
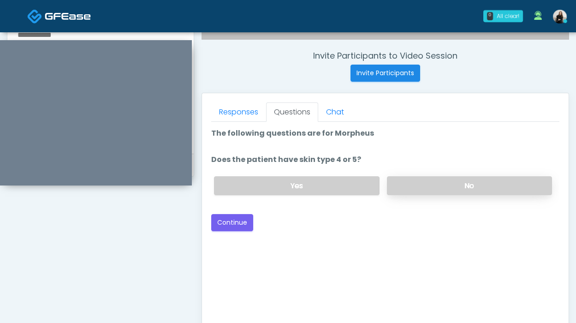
click at [456, 194] on label "No" at bounding box center [469, 185] width 165 height 19
click at [337, 191] on label "Yes" at bounding box center [296, 185] width 165 height 19
click at [230, 218] on button "Continue" at bounding box center [232, 222] width 42 height 17
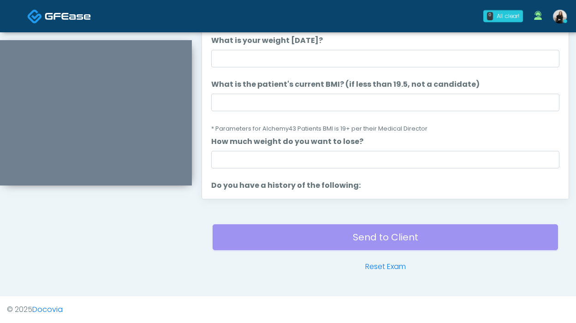
scroll to position [0, 0]
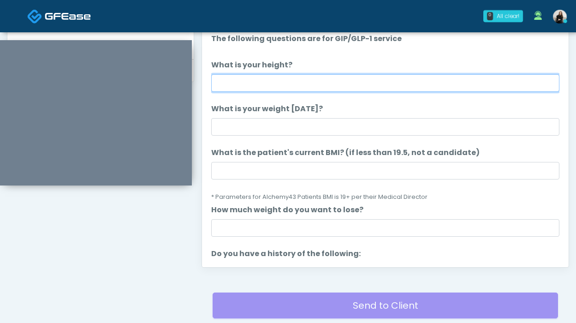
click at [287, 84] on input "What is your height?" at bounding box center [385, 83] width 348 height 18
type input "*******"
click at [233, 83] on input "*******" at bounding box center [385, 83] width 348 height 18
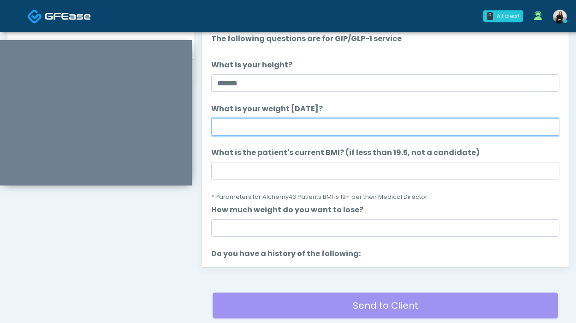
click at [238, 134] on input "What is your weight today?" at bounding box center [385, 127] width 348 height 18
type input "***"
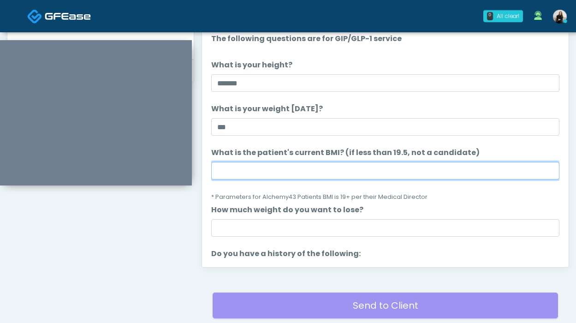
click at [285, 169] on input "What is the patient's current BMI? (if less than 19.5, not a candidate)" at bounding box center [385, 171] width 348 height 18
paste input "****"
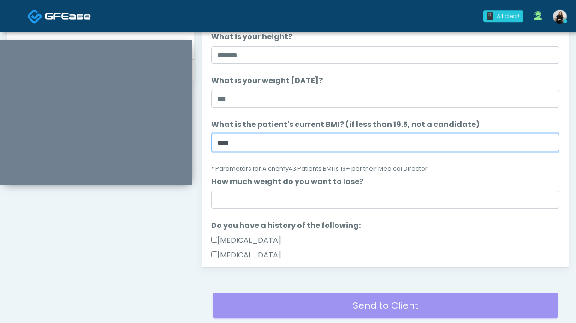
scroll to position [48, 0]
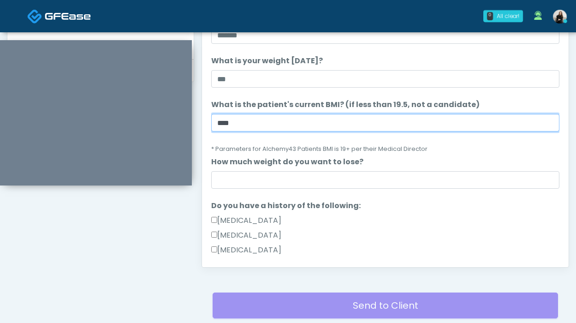
type input "****"
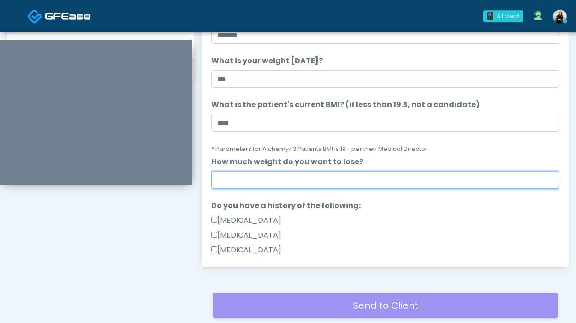
click at [282, 178] on input "How much weight do you want to lose?" at bounding box center [385, 180] width 348 height 18
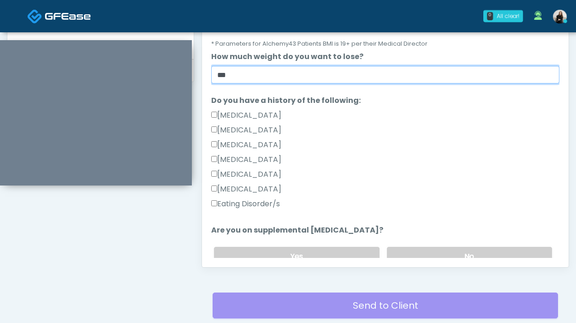
scroll to position [240, 0]
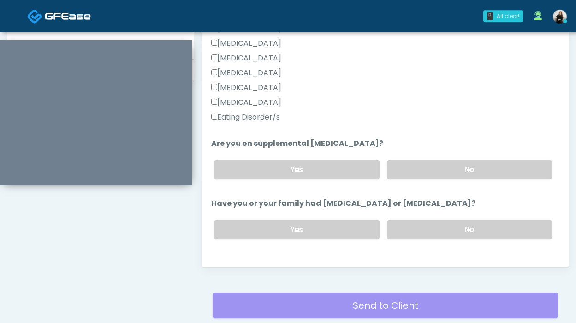
type input "***"
click at [264, 111] on div "Retinopathy" at bounding box center [385, 104] width 348 height 15
click at [417, 171] on label "No" at bounding box center [469, 169] width 165 height 19
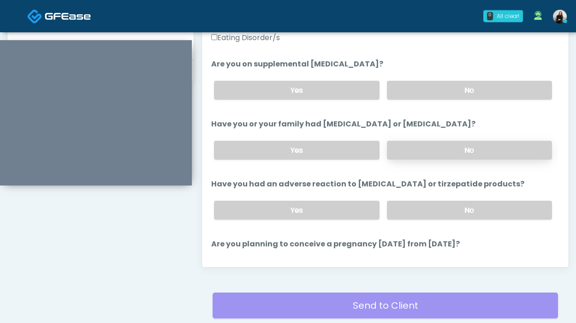
click at [413, 153] on label "No" at bounding box center [469, 150] width 165 height 19
click at [414, 218] on label "No" at bounding box center [469, 209] width 165 height 19
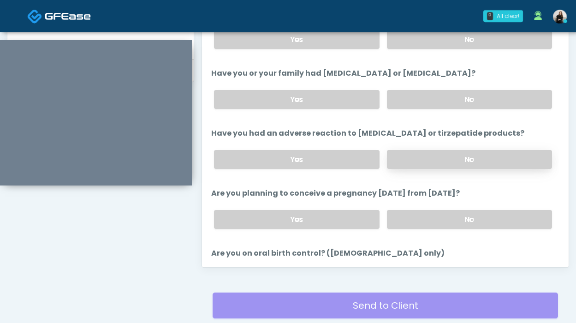
scroll to position [400, 0]
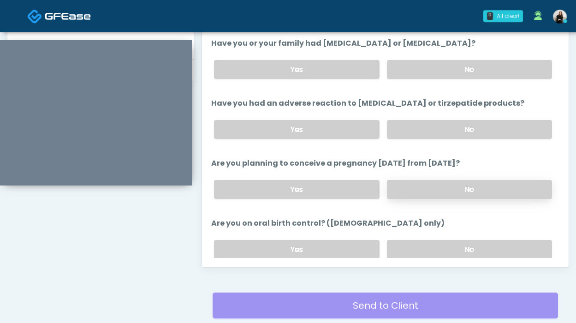
click at [409, 190] on label "No" at bounding box center [469, 189] width 165 height 19
click at [344, 240] on label "Yes" at bounding box center [296, 249] width 165 height 19
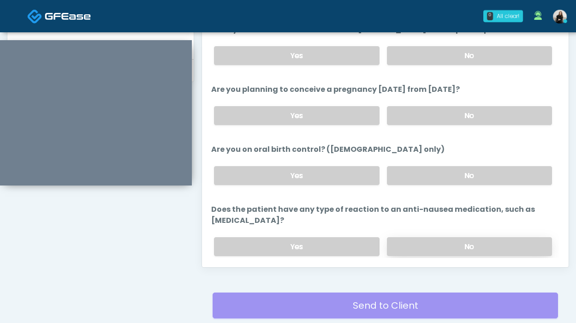
click at [444, 237] on label "No" at bounding box center [469, 246] width 165 height 19
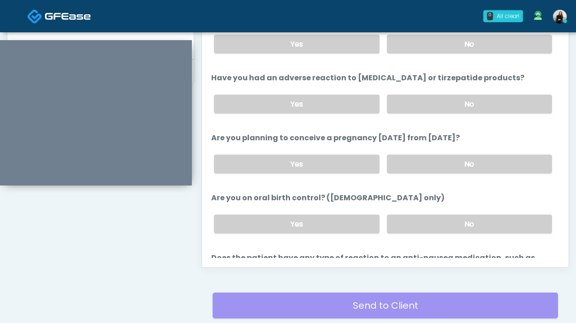
scroll to position [494, 0]
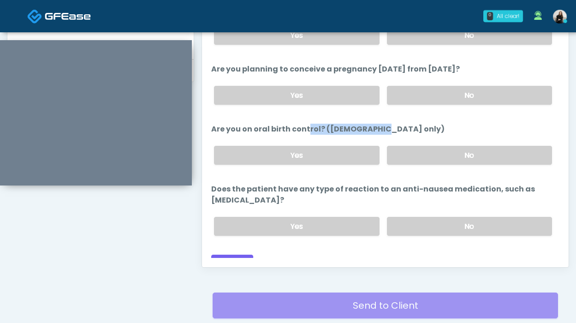
drag, startPoint x: 255, startPoint y: 125, endPoint x: 316, endPoint y: 127, distance: 61.3
click at [316, 127] on label "Are you on oral birth control? (females only)" at bounding box center [327, 129] width 233 height 11
copy label "oral birth control"
click at [229, 254] on button "Continue" at bounding box center [232, 262] width 42 height 17
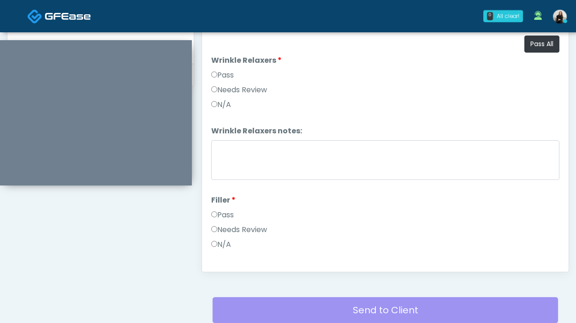
scroll to position [330, 0]
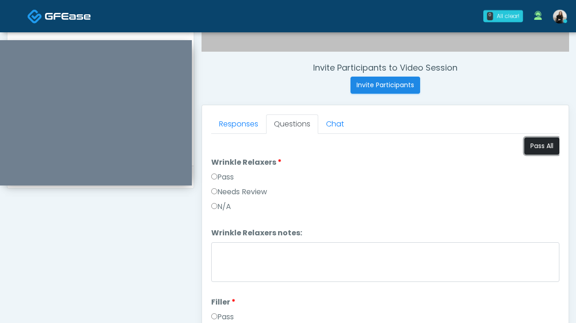
click at [535, 147] on button "Pass All" at bounding box center [541, 145] width 35 height 17
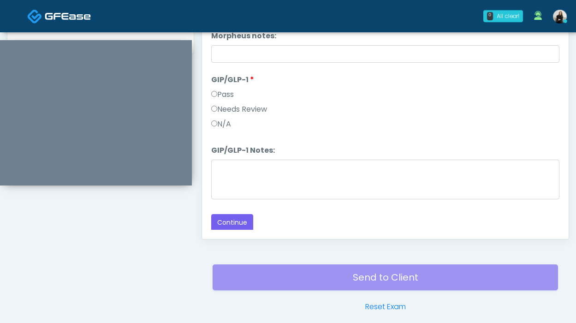
scroll to position [479, 0]
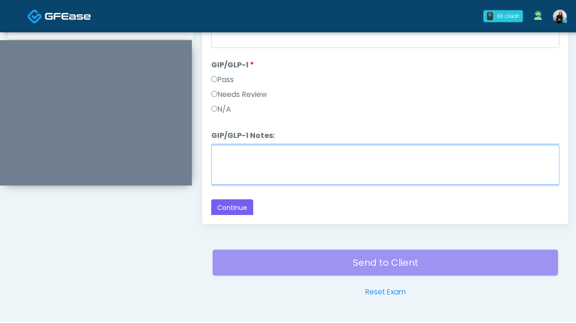
click at [390, 171] on textarea "GIP/GLP-1 Notes:" at bounding box center [385, 165] width 348 height 40
paste textarea "**********"
click at [218, 153] on textarea "**********" at bounding box center [385, 165] width 348 height 40
click at [393, 154] on textarea "**********" at bounding box center [385, 165] width 348 height 40
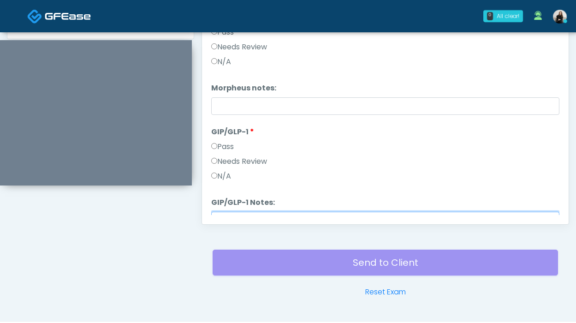
scroll to position [1675, 0]
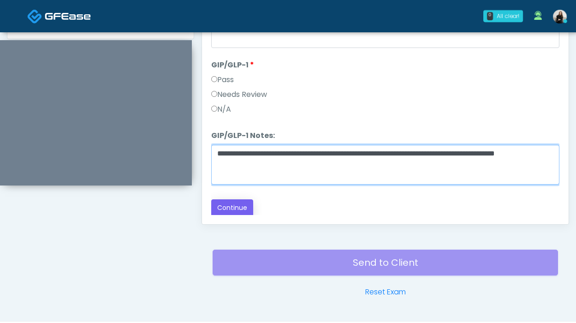
type textarea "**********"
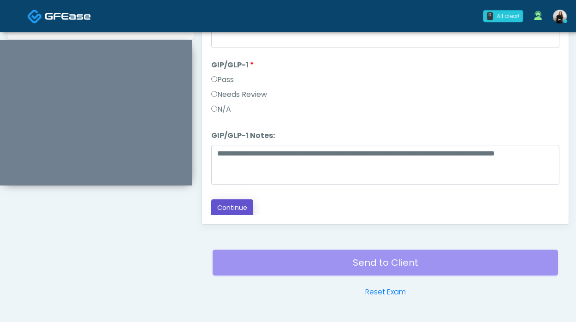
click at [230, 205] on button "Continue" at bounding box center [232, 207] width 42 height 17
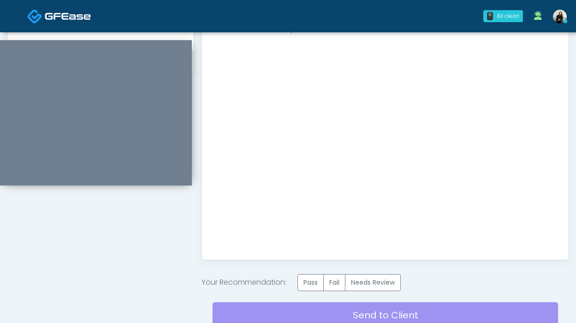
scroll to position [522, 0]
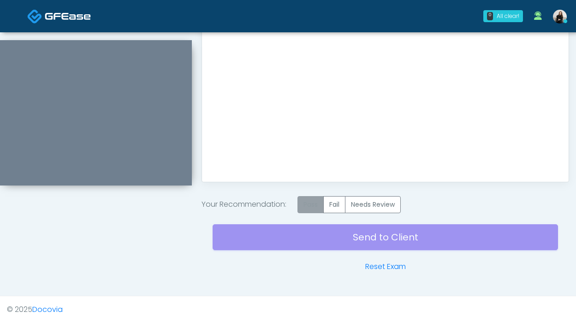
click at [313, 208] on label "Pass" at bounding box center [310, 204] width 26 height 17
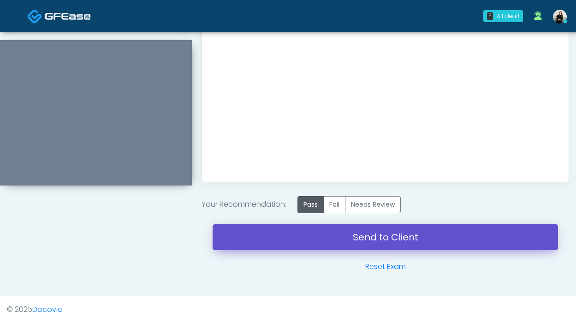
click at [310, 242] on link "Send to Client" at bounding box center [384, 237] width 345 height 26
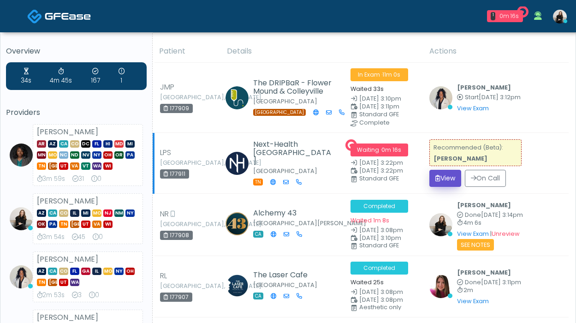
click at [448, 175] on button "View" at bounding box center [445, 178] width 32 height 17
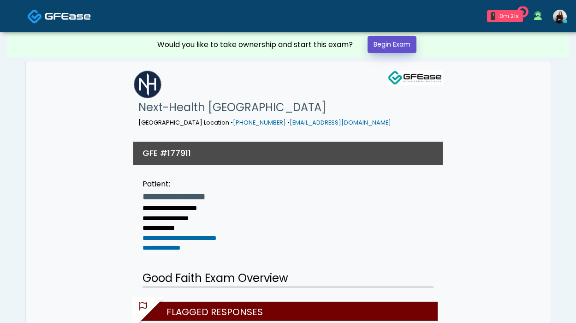
click at [413, 48] on link "Begin Exam" at bounding box center [391, 44] width 49 height 17
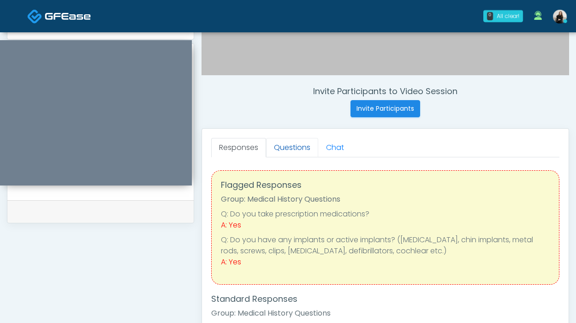
click at [282, 143] on link "Questions" at bounding box center [292, 147] width 52 height 19
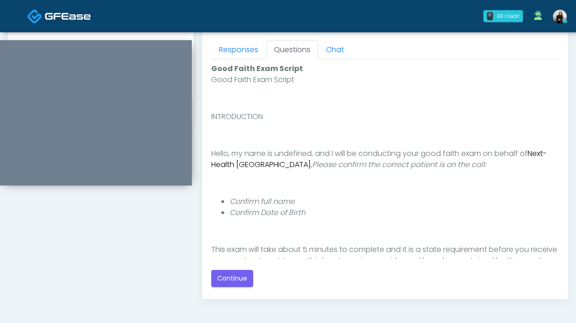
scroll to position [505, 0]
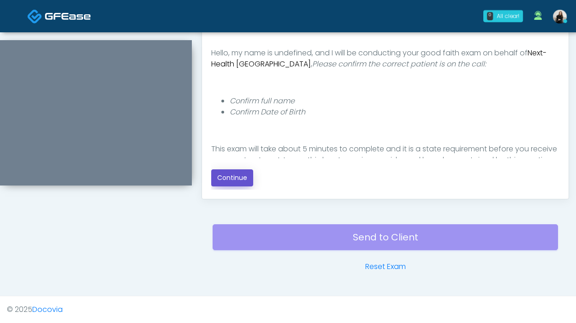
click at [244, 176] on button "Continue" at bounding box center [232, 177] width 42 height 17
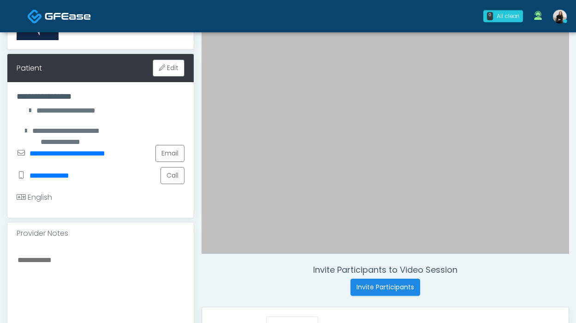
scroll to position [181, 0]
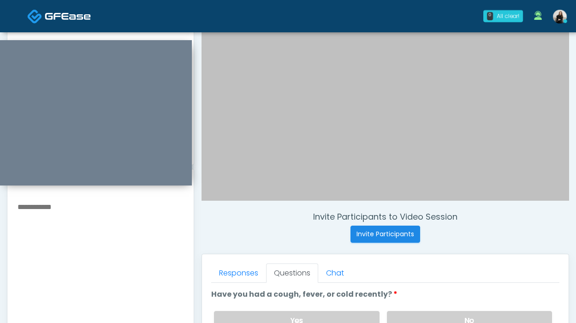
click at [107, 228] on textarea at bounding box center [101, 256] width 168 height 112
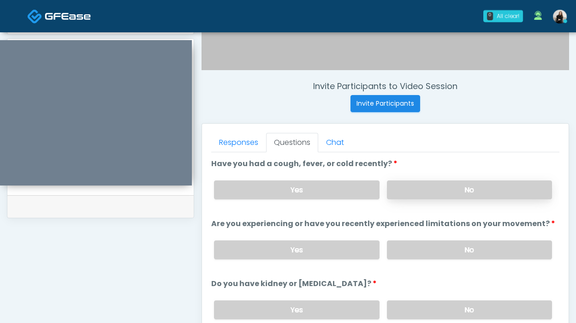
type textarea "**********"
click at [450, 194] on label "No" at bounding box center [469, 189] width 165 height 19
click at [434, 251] on label "No" at bounding box center [469, 249] width 165 height 19
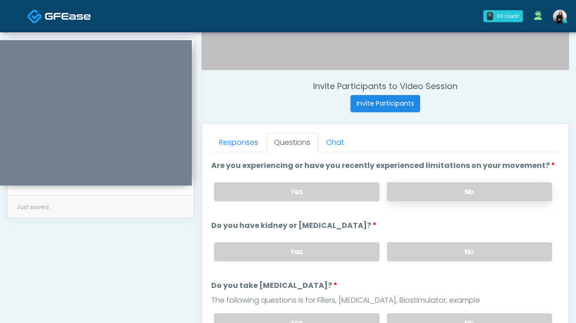
scroll to position [98, 0]
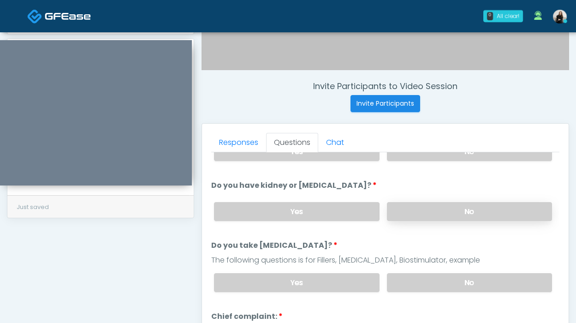
click at [433, 210] on label "No" at bounding box center [469, 211] width 165 height 19
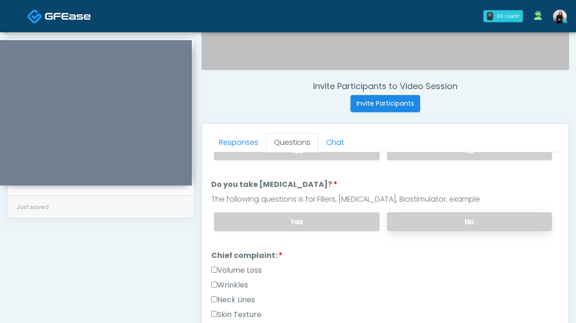
click at [430, 214] on label "No" at bounding box center [469, 221] width 165 height 19
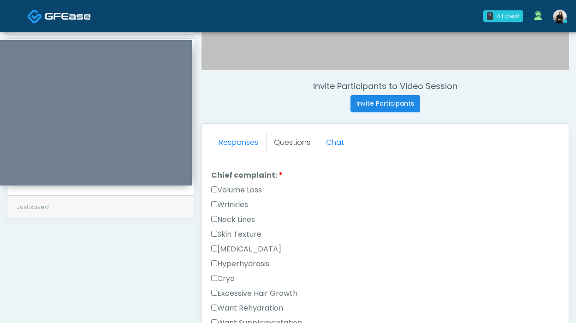
scroll to position [321, 0]
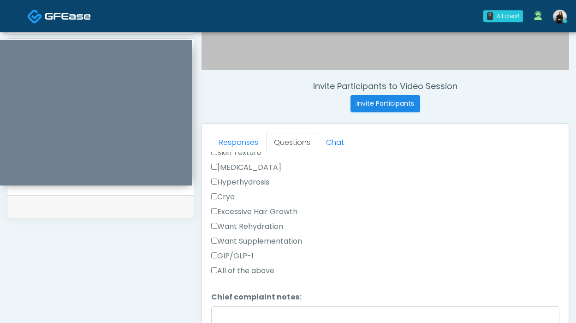
click at [272, 224] on label "Want Rehydration" at bounding box center [247, 226] width 72 height 11
click at [271, 236] on label "Want Supplementation" at bounding box center [256, 240] width 91 height 11
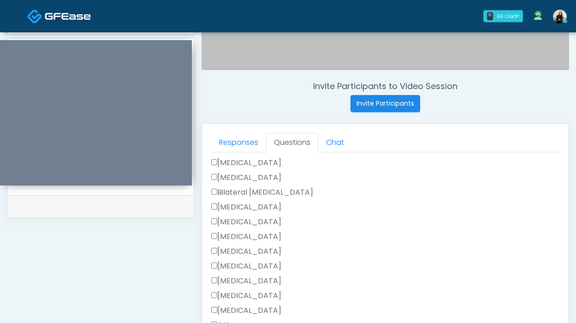
scroll to position [600, 0]
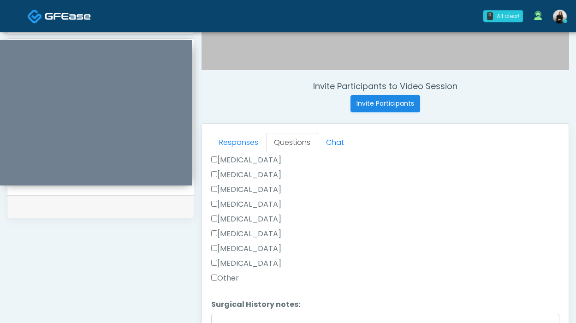
click at [226, 279] on label "Other" at bounding box center [225, 277] width 28 height 11
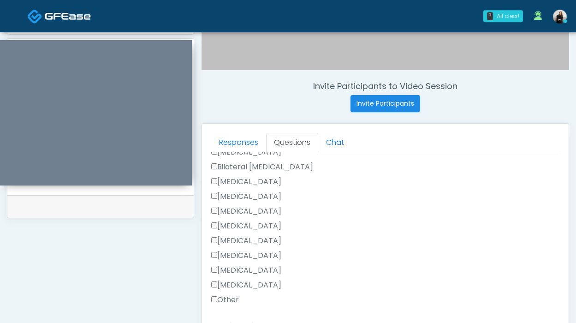
click at [232, 181] on label "Breast Augmentation" at bounding box center [246, 181] width 70 height 11
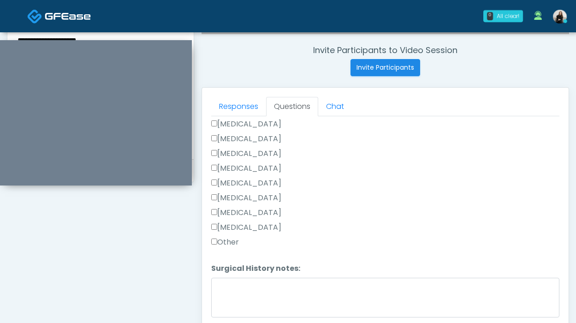
scroll to position [353, 0]
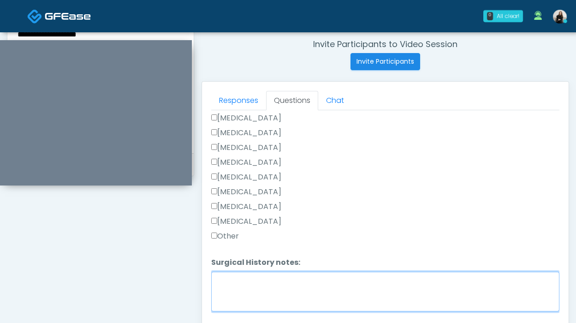
click at [229, 278] on textarea "Surgical History notes:" at bounding box center [385, 291] width 348 height 40
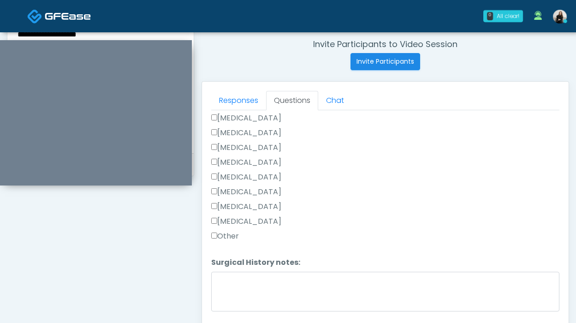
click at [238, 216] on label "Tonsillectomy" at bounding box center [246, 221] width 70 height 11
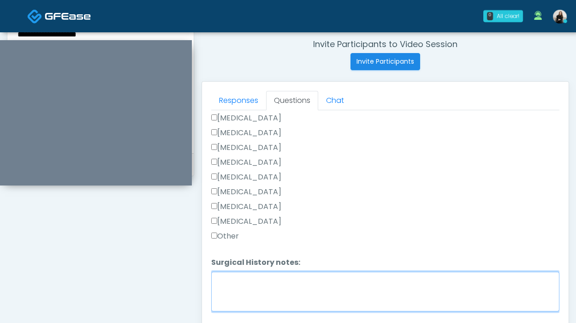
click at [232, 285] on textarea "Surgical History notes:" at bounding box center [385, 291] width 348 height 40
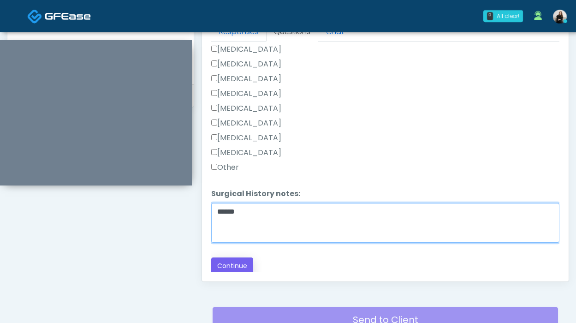
type textarea "******"
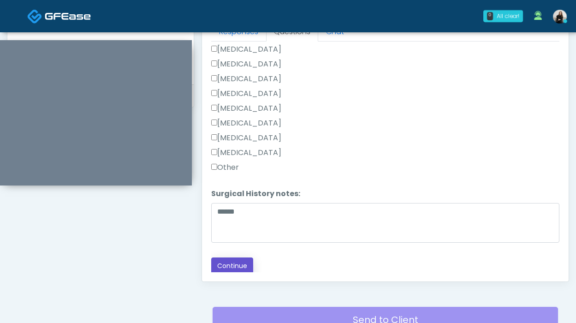
click at [228, 263] on button "Continue" at bounding box center [232, 265] width 42 height 17
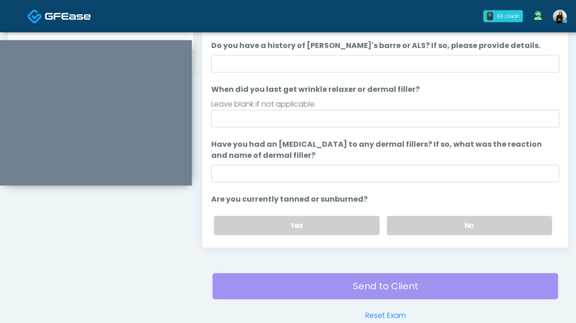
scroll to position [416, 0]
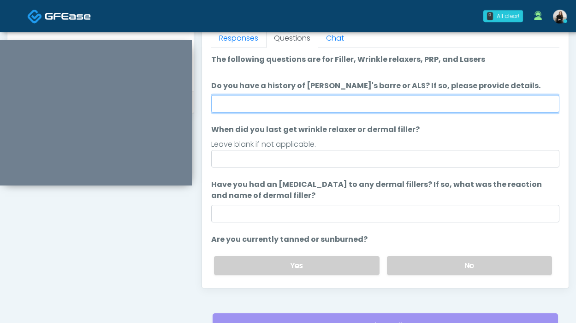
click at [295, 104] on input "Do you have a history of Guillain's barre or ALS? If so, please provide details." at bounding box center [385, 104] width 348 height 18
type input "**"
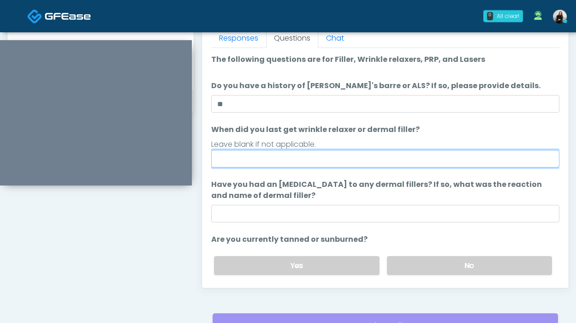
click at [282, 160] on input "When did you last get wrinkle relaxer or dermal filler?" at bounding box center [385, 159] width 348 height 18
drag, startPoint x: 223, startPoint y: 159, endPoint x: 182, endPoint y: 159, distance: 40.1
click at [194, 107] on div "Invite Participants to Video Session Invite Participants Responses Questions Ch…" at bounding box center [381, 9] width 375 height 703
type input "*******"
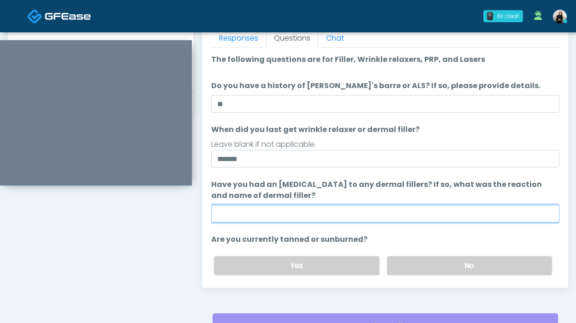
click at [248, 208] on input "Have you had an allergic response to any dermal fillers? If so, what was the re…" at bounding box center [385, 214] width 348 height 18
type input "**"
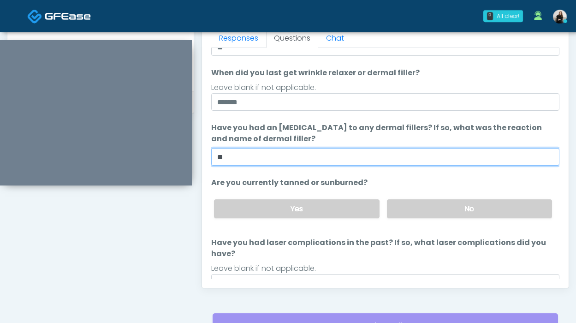
scroll to position [87, 0]
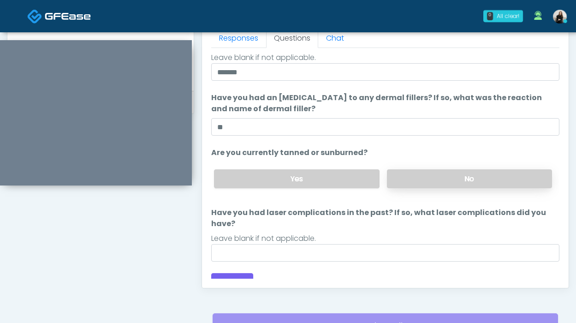
click at [460, 177] on label "No" at bounding box center [469, 178] width 165 height 19
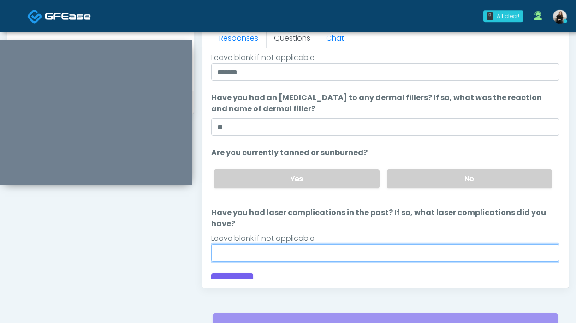
click at [344, 244] on input "Have you had laser complications in the past? If so, what laser complications d…" at bounding box center [385, 253] width 348 height 18
type input "**"
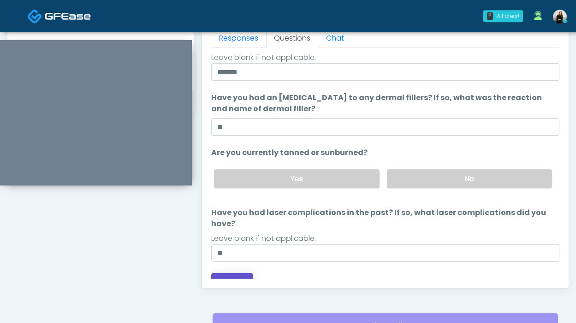
click at [229, 273] on button "Continue" at bounding box center [232, 281] width 42 height 17
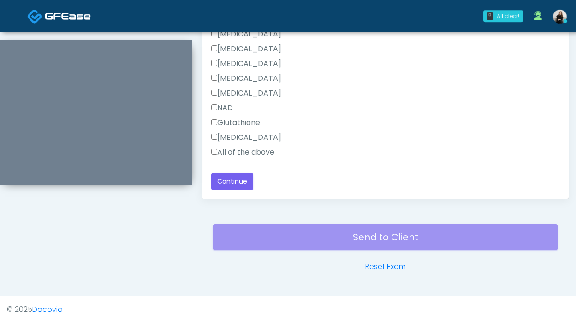
click at [244, 152] on label "All of the above" at bounding box center [242, 152] width 63 height 11
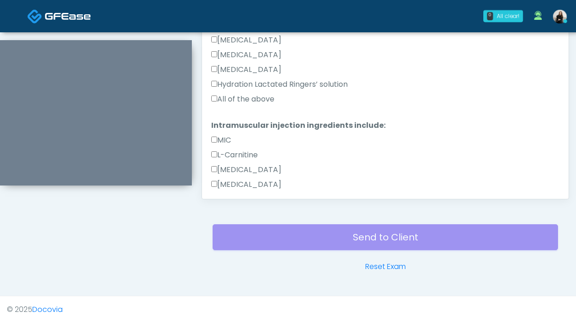
scroll to position [351, 0]
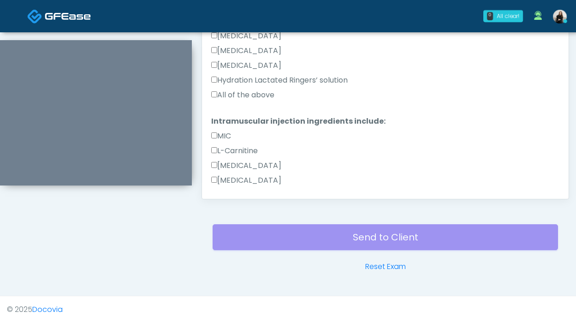
click at [248, 94] on label "All of the above" at bounding box center [242, 94] width 63 height 11
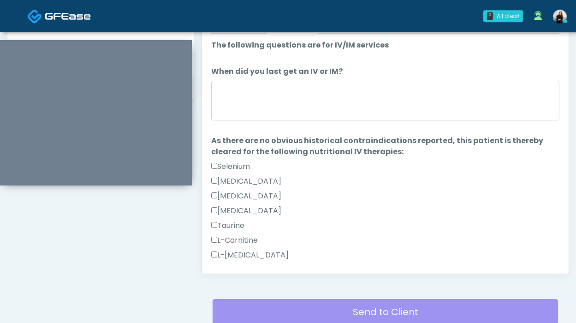
scroll to position [401, 0]
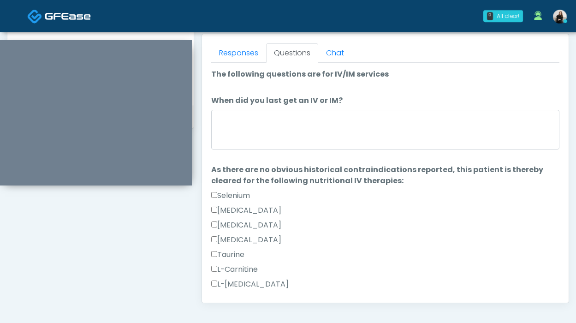
click at [249, 98] on label "When did you last get an IV or IM?" at bounding box center [276, 100] width 131 height 11
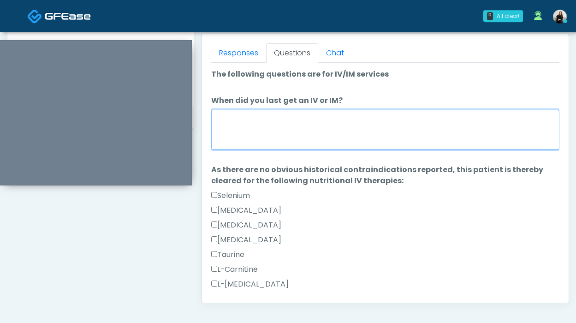
click at [249, 110] on textarea "When did you last get an IV or IM?" at bounding box center [385, 130] width 348 height 40
click at [239, 132] on textarea "When did you last get an IV or IM?" at bounding box center [385, 130] width 348 height 40
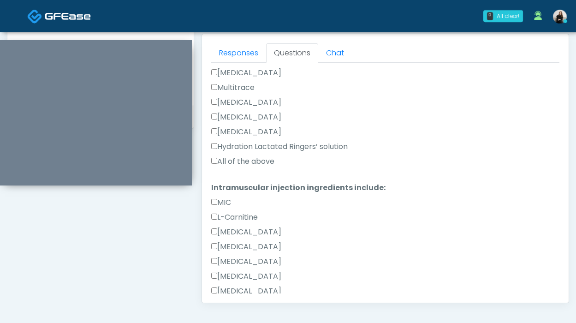
scroll to position [512, 0]
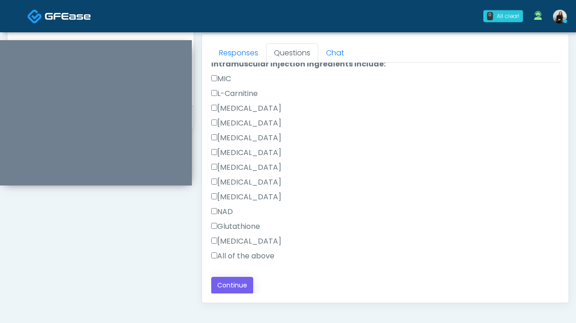
type textarea "********"
click at [217, 283] on button "Continue" at bounding box center [232, 285] width 42 height 17
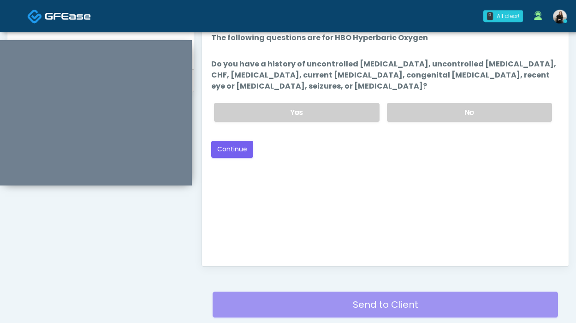
scroll to position [401, 0]
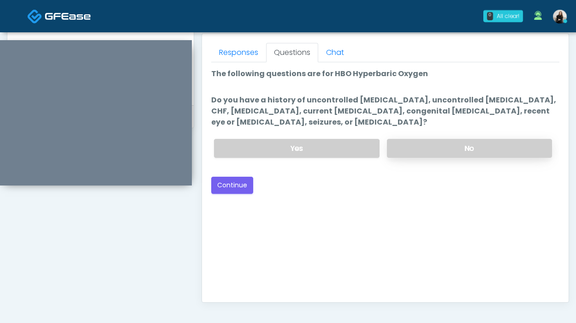
click at [397, 154] on label "No" at bounding box center [469, 148] width 165 height 19
click at [225, 191] on button "Continue" at bounding box center [232, 185] width 42 height 17
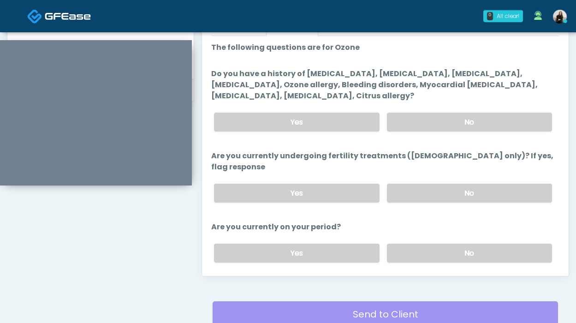
scroll to position [406, 0]
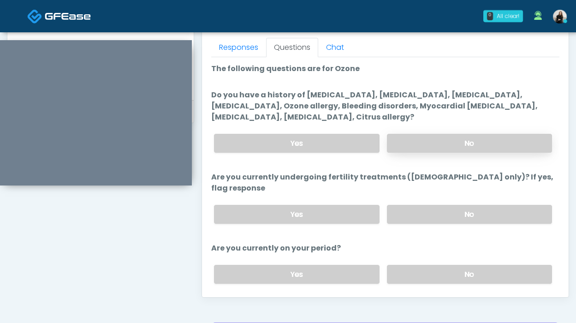
click at [394, 139] on label "No" at bounding box center [469, 143] width 165 height 19
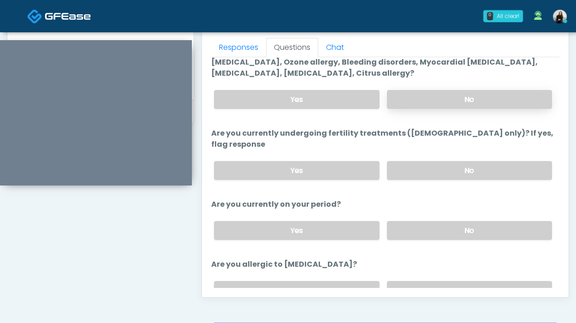
scroll to position [79, 0]
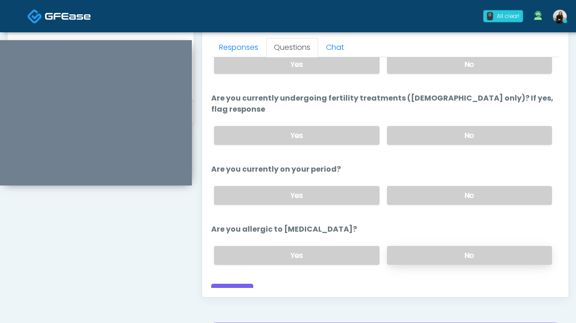
click at [416, 246] on label "No" at bounding box center [469, 255] width 165 height 19
click at [415, 187] on label "No" at bounding box center [469, 195] width 165 height 19
click at [401, 126] on label "No" at bounding box center [469, 135] width 165 height 19
click at [229, 283] on button "Continue" at bounding box center [232, 291] width 42 height 17
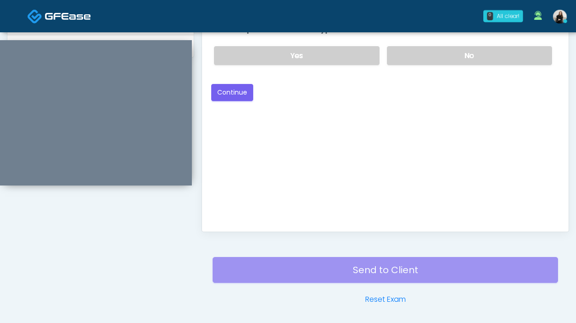
scroll to position [444, 0]
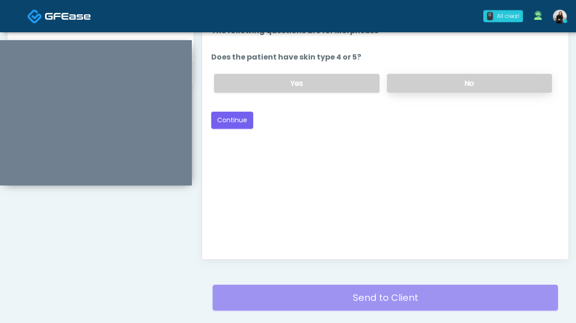
click at [413, 91] on label "No" at bounding box center [469, 83] width 165 height 19
click at [241, 111] on div "Loading... Connecting to your agent... Please wait while we prepare your person…" at bounding box center [385, 76] width 348 height 103
click at [240, 114] on button "Continue" at bounding box center [232, 120] width 42 height 17
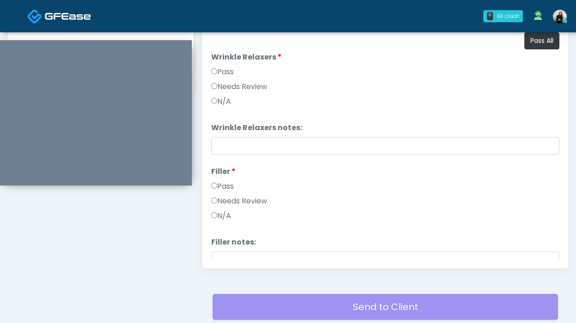
scroll to position [387, 0]
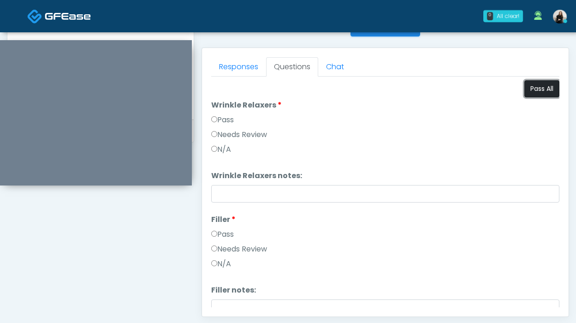
click at [539, 89] on button "Pass All" at bounding box center [541, 88] width 35 height 17
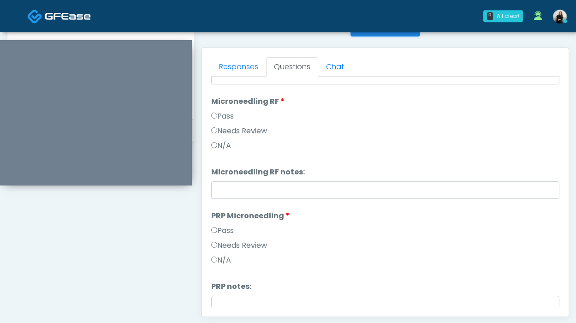
scroll to position [0, 0]
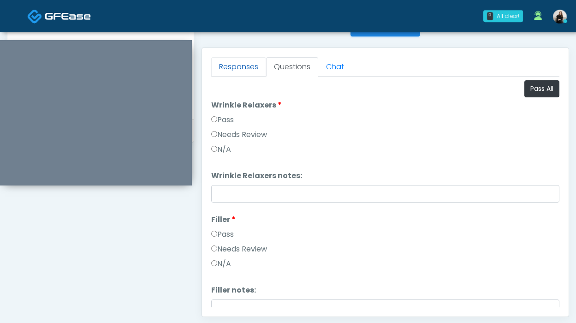
click at [238, 65] on link "Responses" at bounding box center [238, 66] width 55 height 19
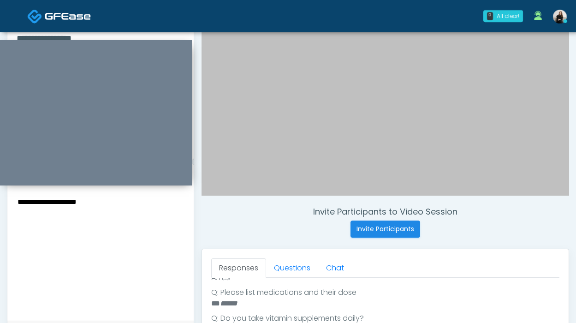
scroll to position [165, 0]
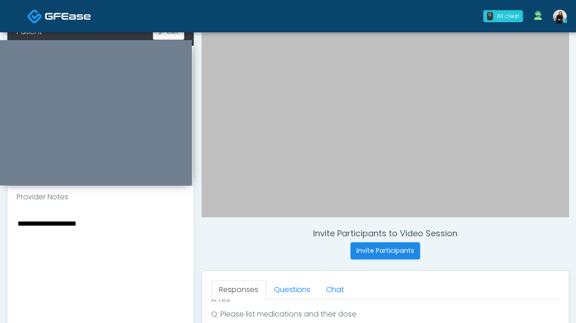
click at [91, 217] on textarea "**********" at bounding box center [101, 273] width 168 height 112
paste textarea
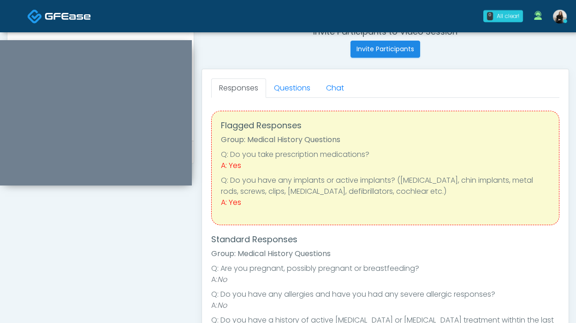
scroll to position [356, 0]
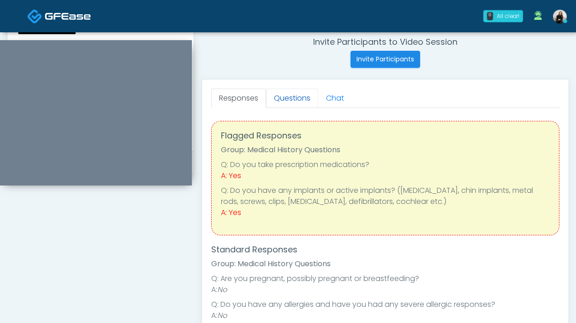
type textarea "**********"
click at [296, 99] on link "Questions" at bounding box center [292, 97] width 52 height 19
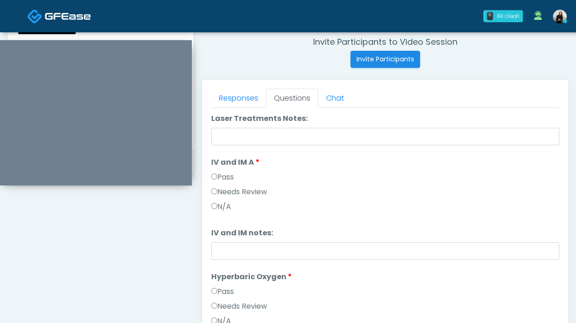
scroll to position [630, 0]
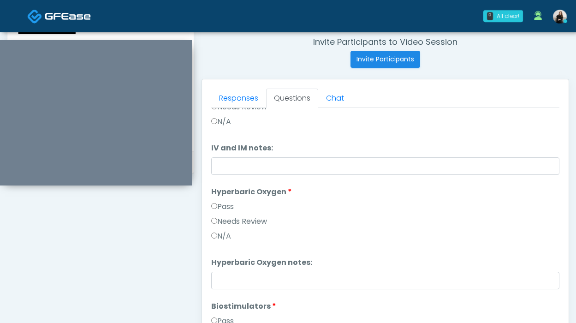
click at [282, 177] on ol "Pass All Wrinkle Relaxers Wrinkle Relaxers Pass Needs Review N/A Wrinkle Relaxe…" at bounding box center [385, 113] width 348 height 1265
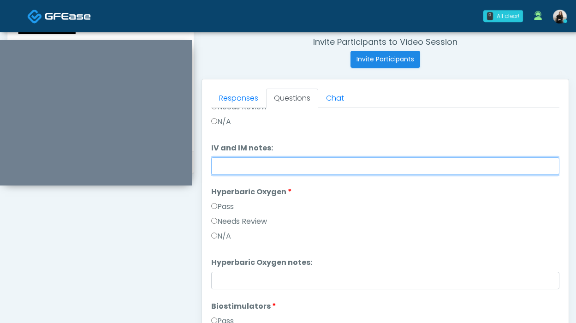
click at [282, 174] on input "IV and IM notes:" at bounding box center [385, 166] width 348 height 18
click at [297, 165] on input "**********" at bounding box center [385, 166] width 348 height 18
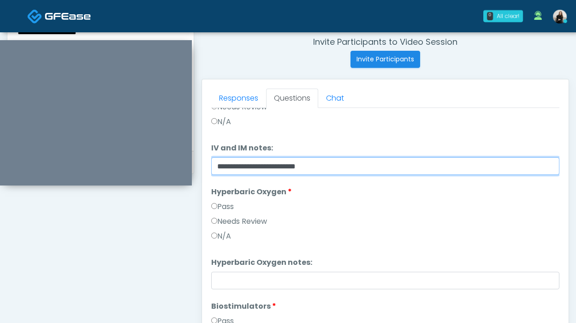
click at [297, 165] on input "**********" at bounding box center [385, 166] width 348 height 18
click at [324, 165] on input "**********" at bounding box center [385, 166] width 348 height 18
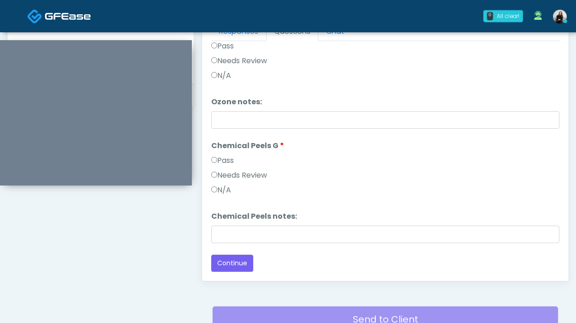
scroll to position [505, 0]
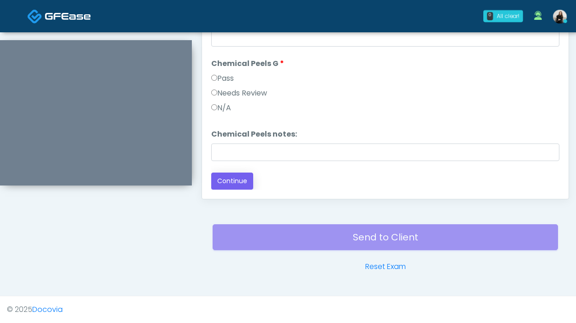
type input "**********"
click at [240, 177] on button "Continue" at bounding box center [232, 180] width 42 height 17
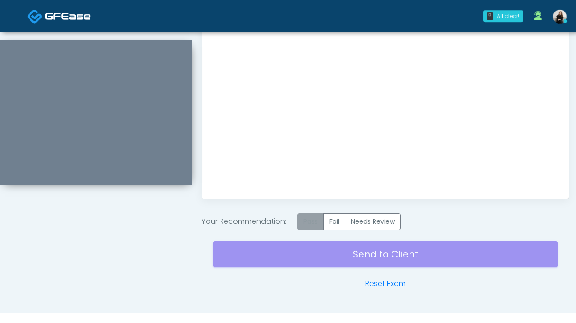
click at [314, 218] on label "Pass" at bounding box center [310, 221] width 26 height 17
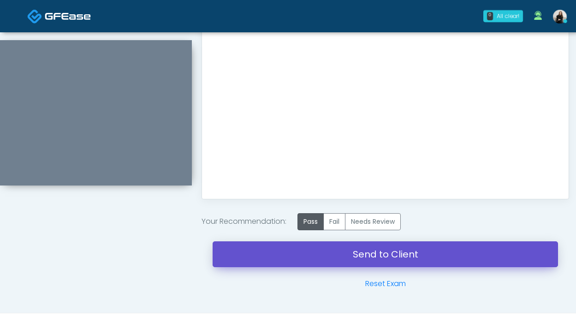
click at [337, 251] on link "Send to Client" at bounding box center [384, 254] width 345 height 26
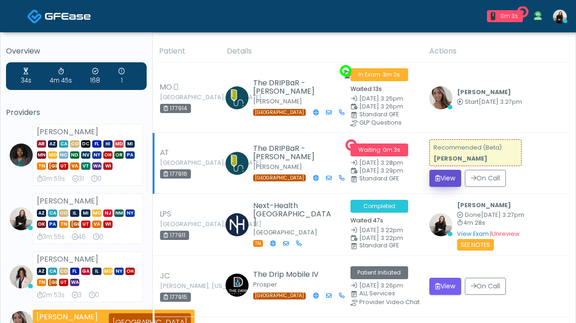
click at [444, 181] on button "View" at bounding box center [445, 178] width 32 height 17
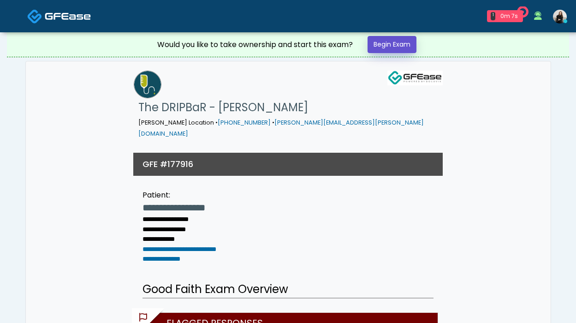
click at [403, 44] on link "Begin Exam" at bounding box center [391, 44] width 49 height 17
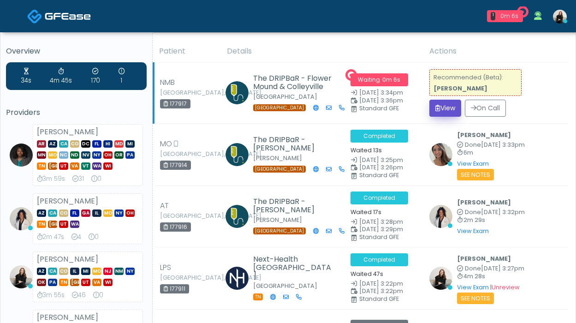
click at [437, 108] on icon "submit" at bounding box center [437, 108] width 5 height 6
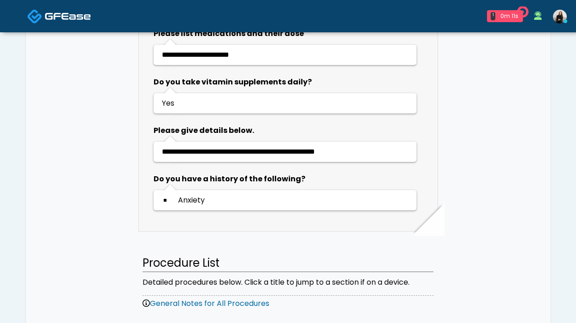
scroll to position [877, 0]
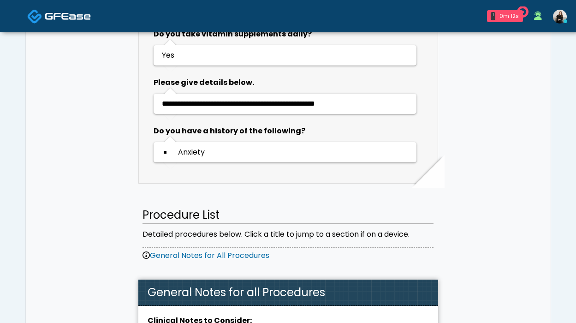
click at [78, 22] on link at bounding box center [59, 16] width 64 height 30
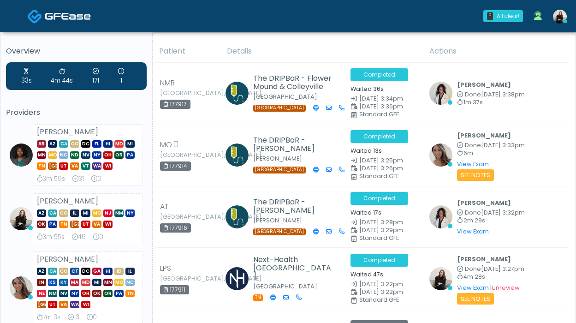
click at [38, 15] on img at bounding box center [34, 16] width 15 height 15
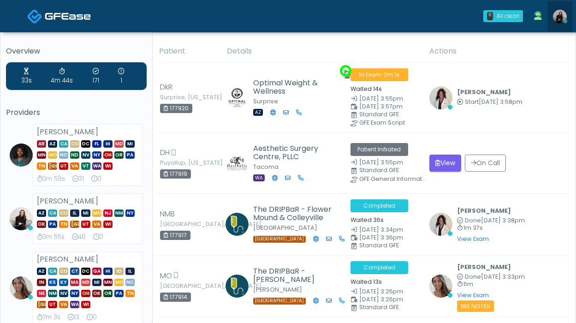
click at [557, 15] on img at bounding box center [560, 17] width 14 height 14
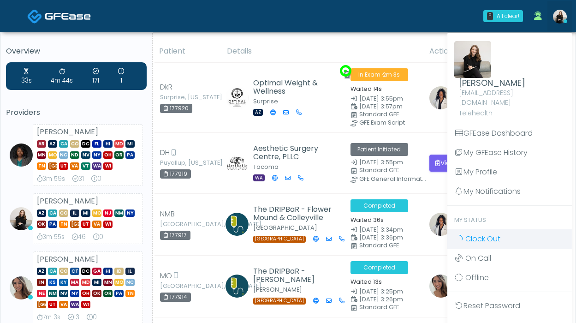
click at [517, 229] on link "Clock Out" at bounding box center [509, 238] width 124 height 19
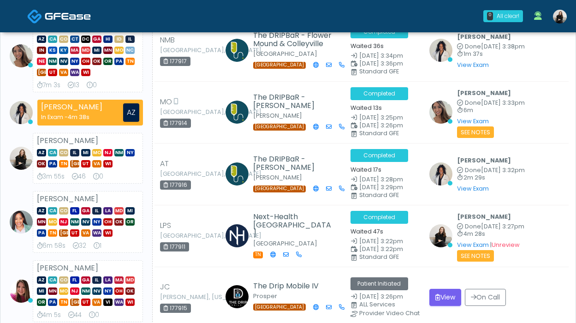
scroll to position [214, 0]
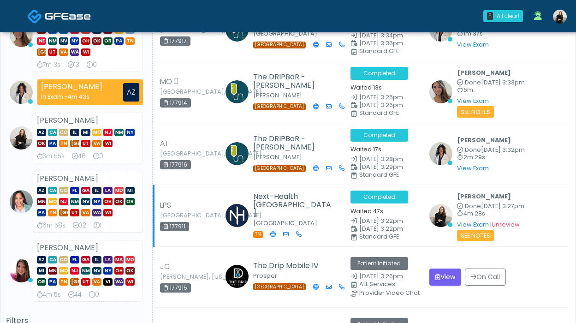
click at [517, 228] on div "[PERSON_NAME] Done [DATE] 3:27pm 4m 28s View Exam | Unreview See Notes" at bounding box center [490, 215] width 67 height 51
